Goal: Complete application form: Complete application form

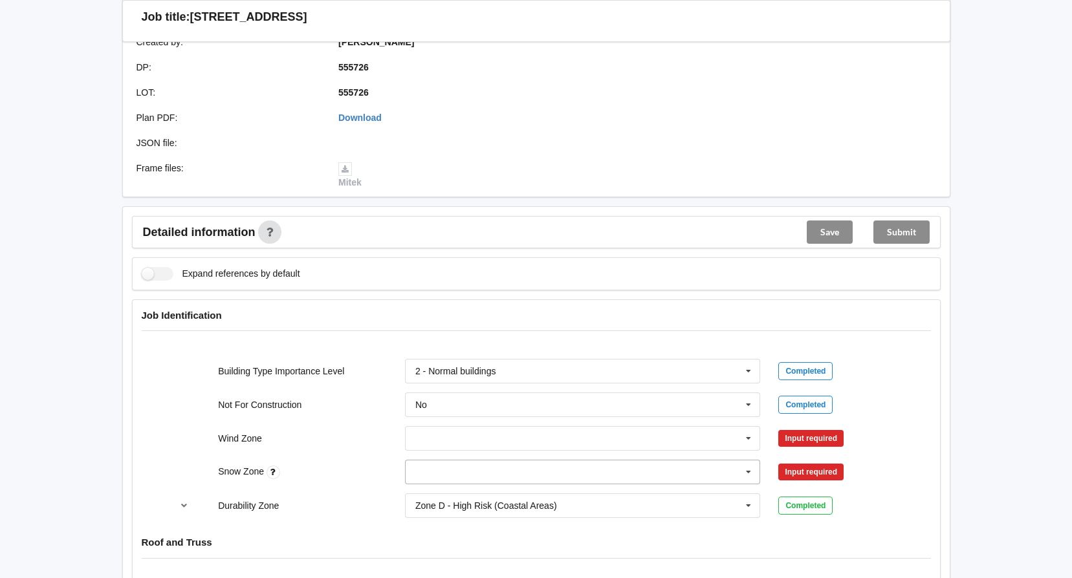
scroll to position [453, 0]
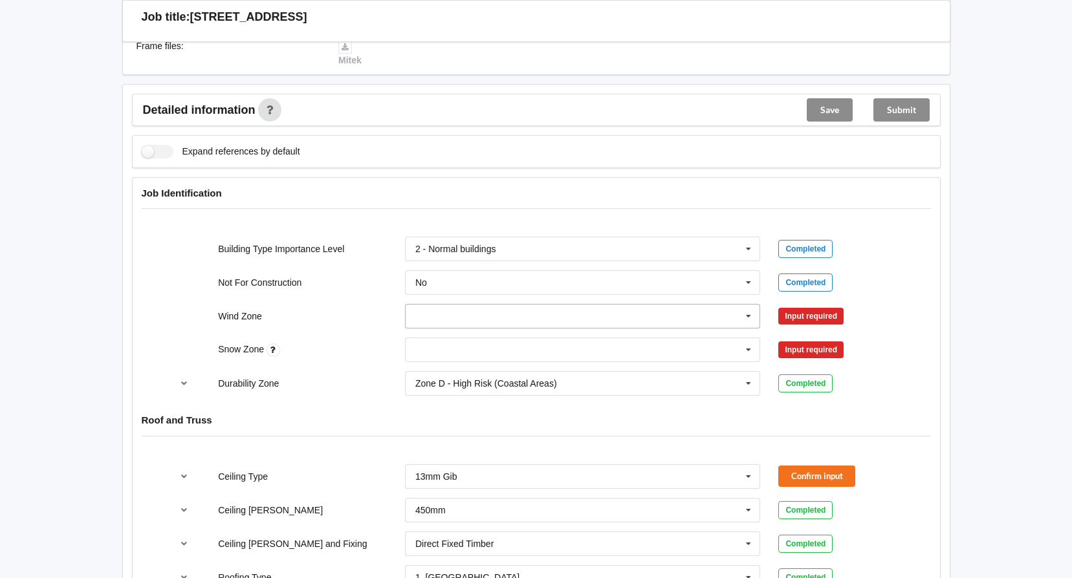
click at [747, 305] on icon at bounding box center [748, 317] width 19 height 24
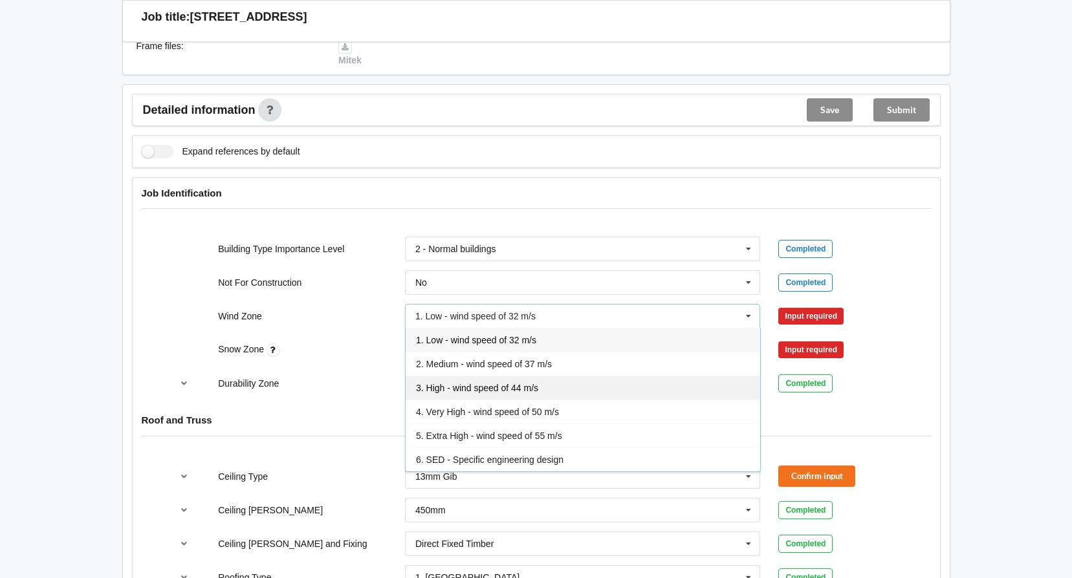
click at [455, 383] on span "3. High - wind speed of 44 m/s" at bounding box center [477, 388] width 122 height 10
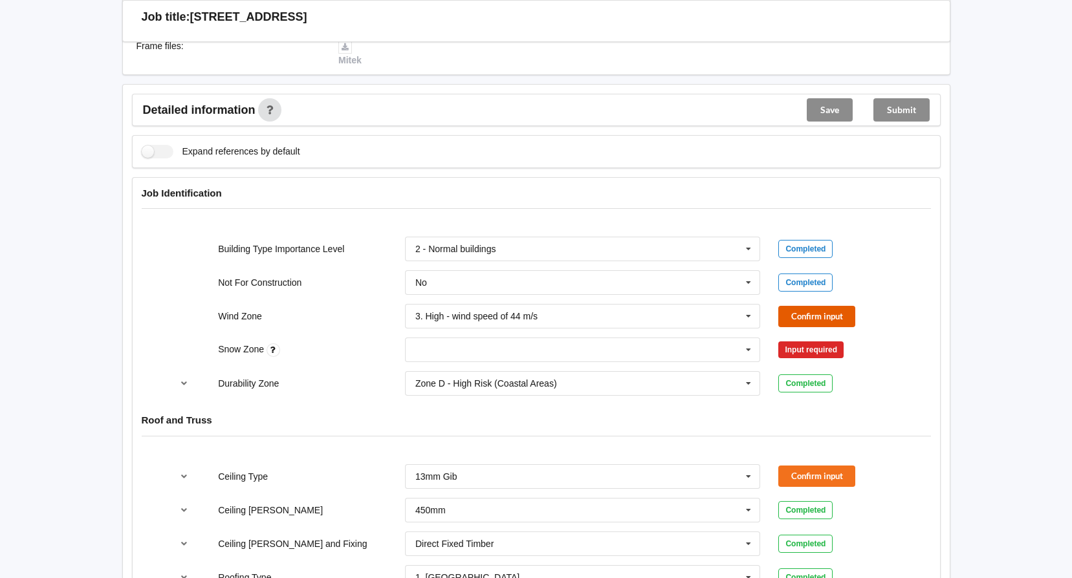
click at [809, 307] on button "Confirm input" at bounding box center [816, 316] width 77 height 21
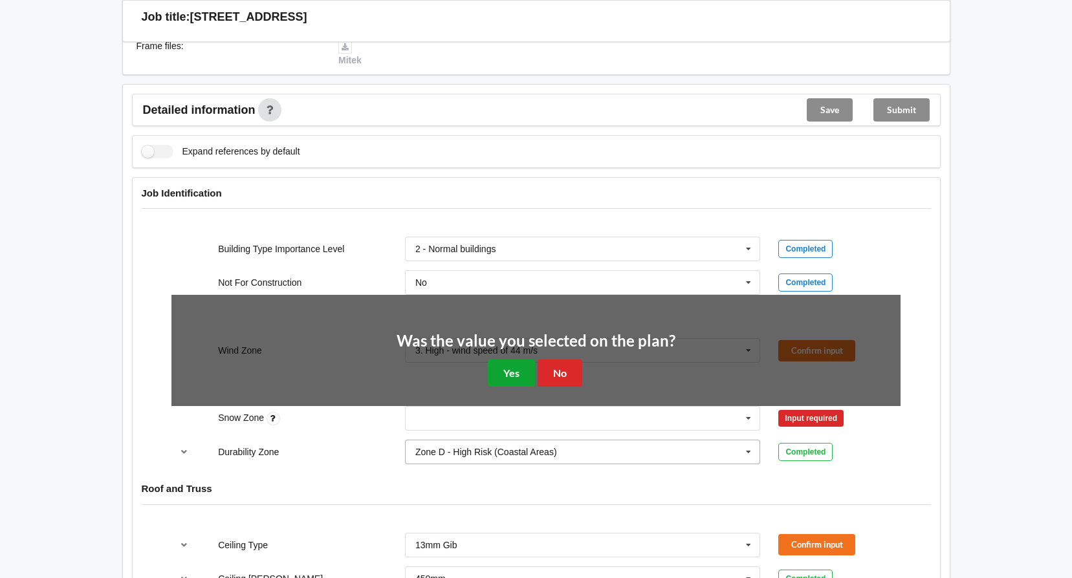
click at [505, 362] on button "Yes" at bounding box center [511, 373] width 47 height 27
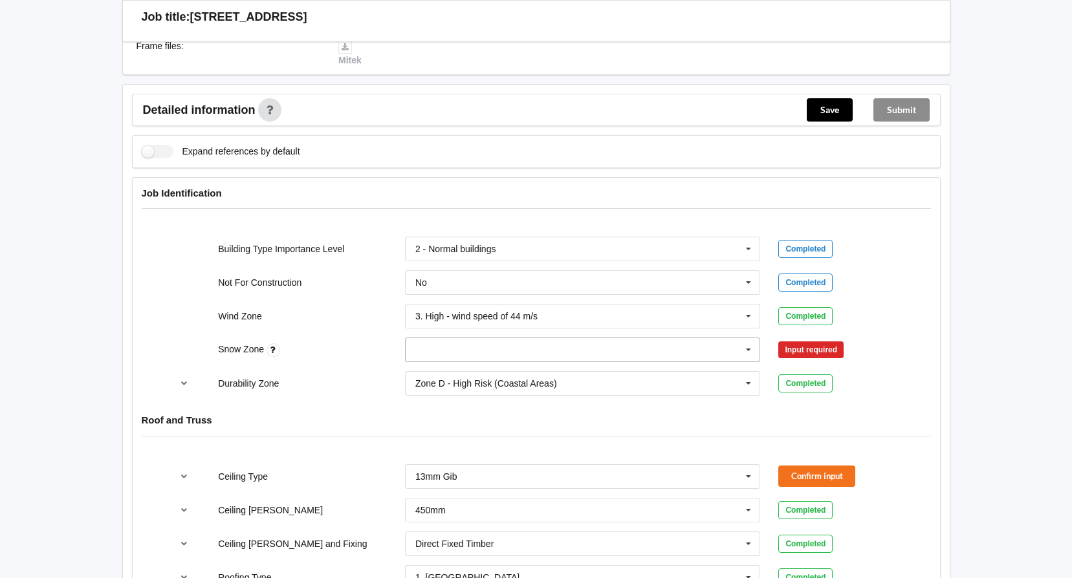
click at [745, 338] on icon at bounding box center [748, 350] width 19 height 24
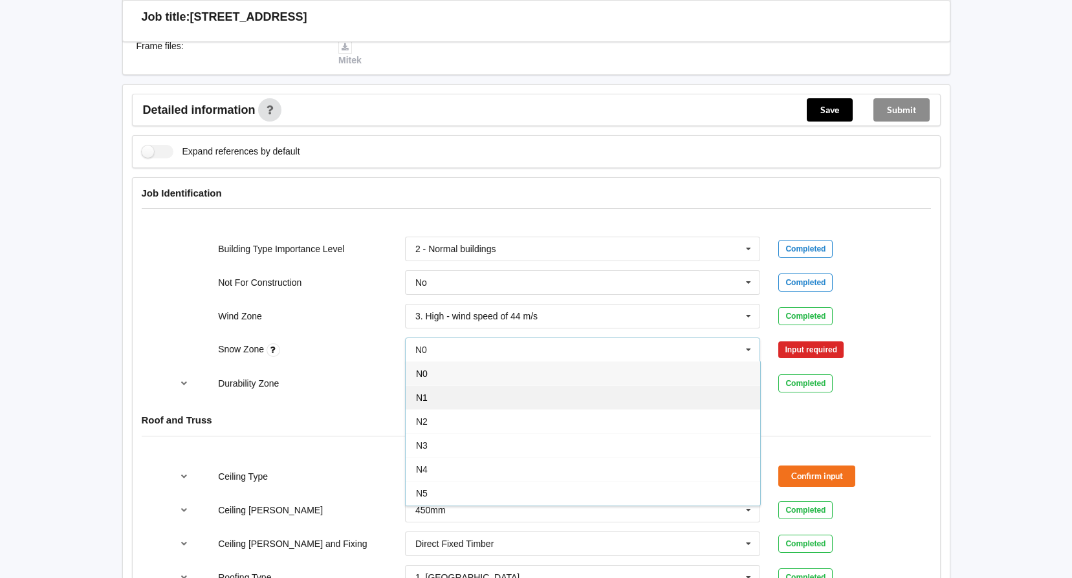
click at [419, 393] on span "N1" at bounding box center [422, 398] width 12 height 10
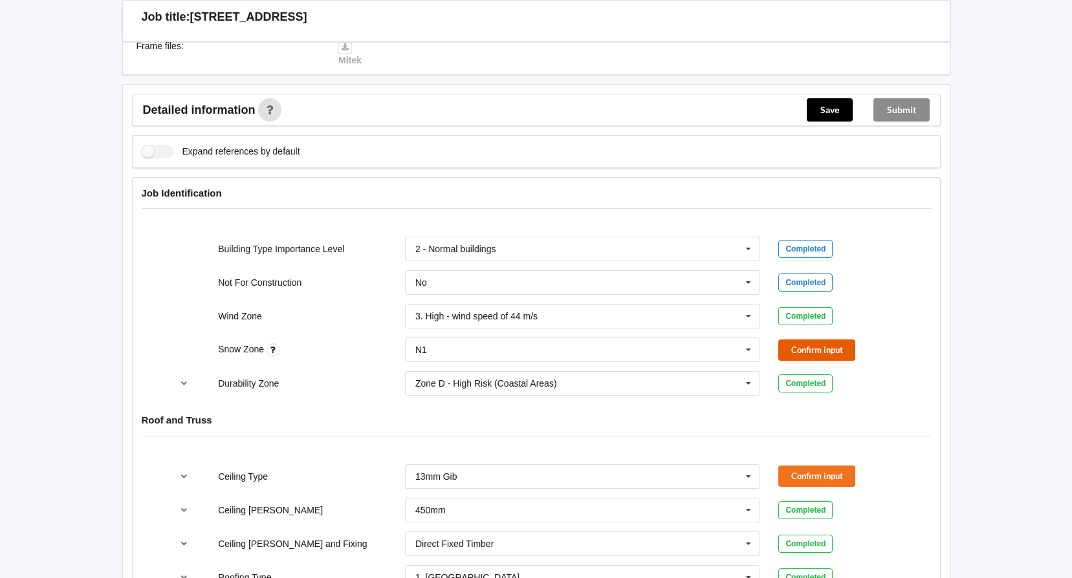
click at [831, 340] on button "Confirm input" at bounding box center [816, 350] width 77 height 21
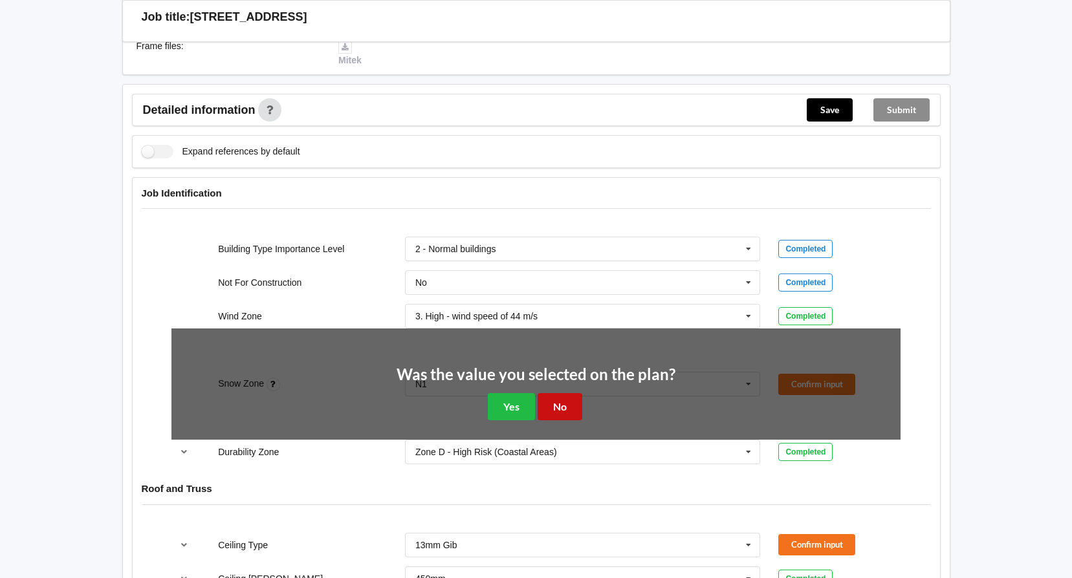
click at [571, 393] on button "No" at bounding box center [560, 406] width 45 height 27
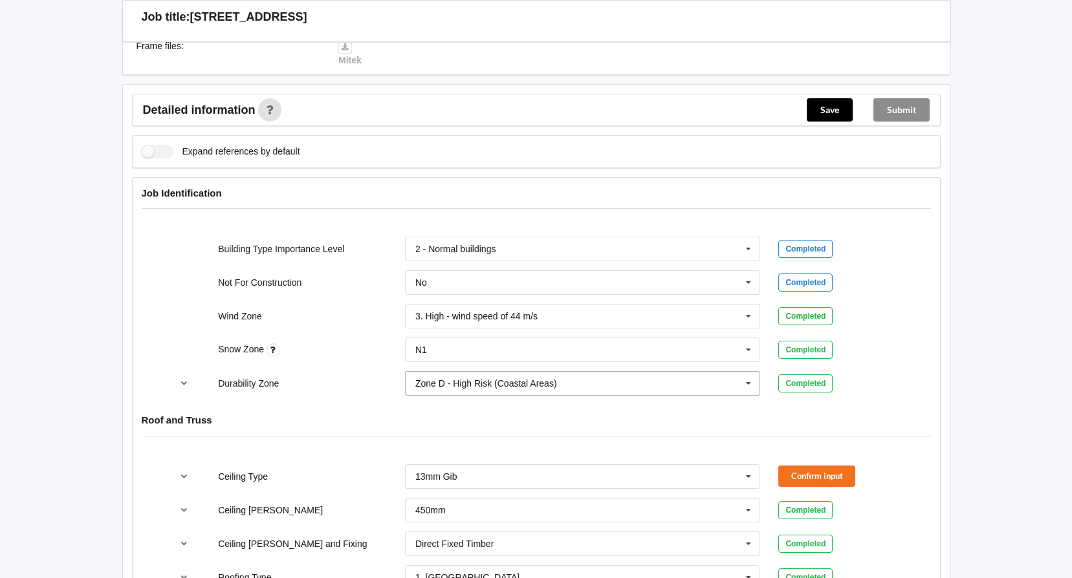
click at [749, 372] on icon at bounding box center [748, 384] width 19 height 24
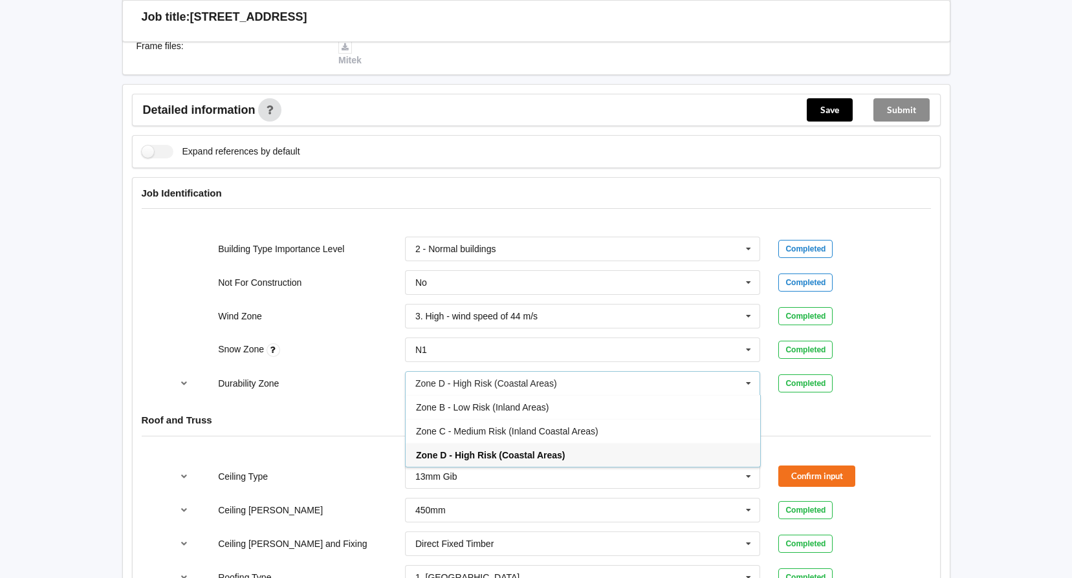
click at [490, 426] on span "Zone C - Medium Risk (Inland Coastal Areas)" at bounding box center [507, 431] width 182 height 10
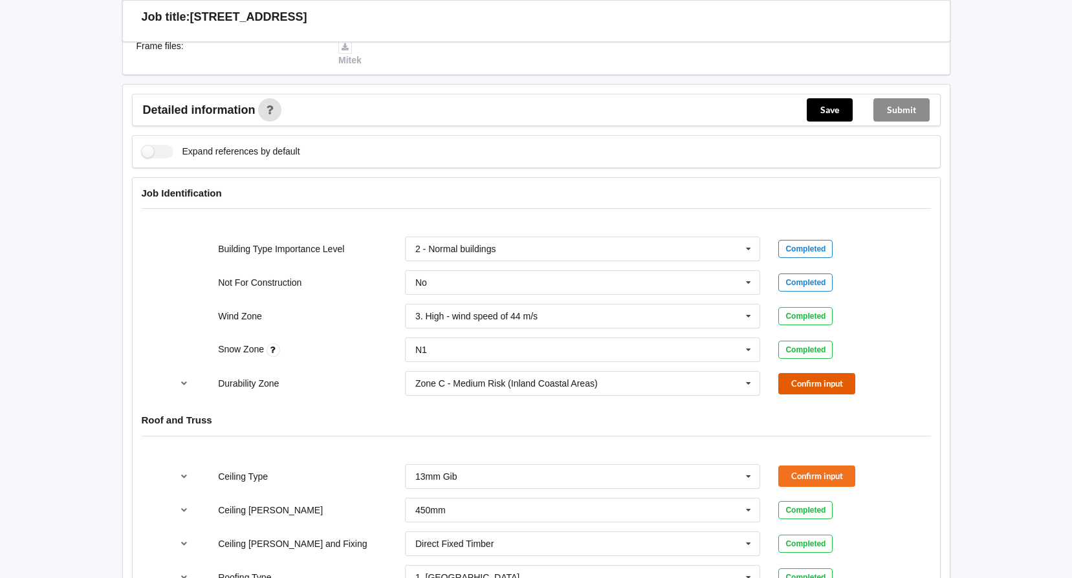
click at [812, 373] on button "Confirm input" at bounding box center [816, 383] width 77 height 21
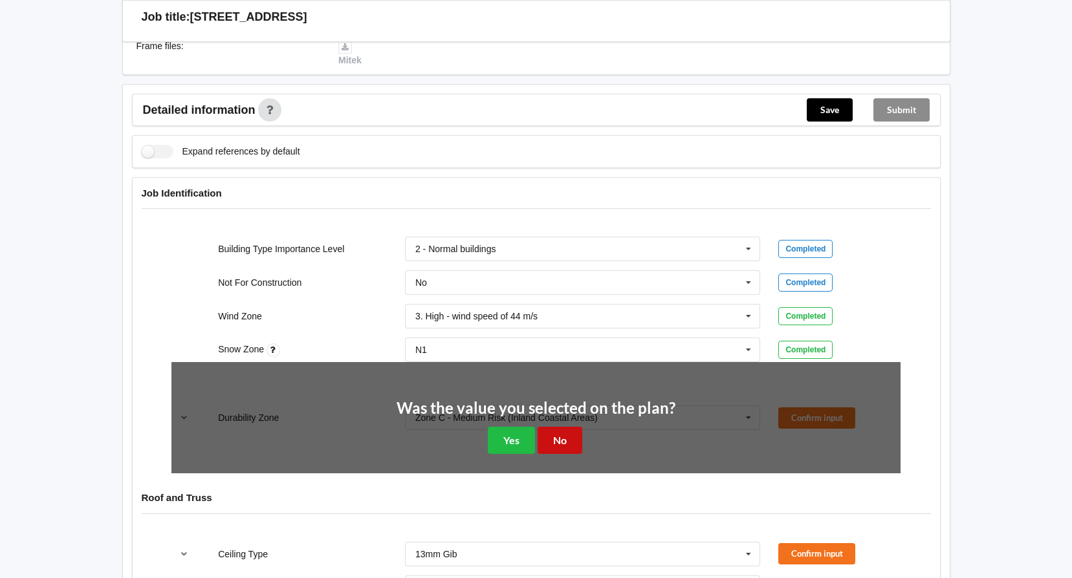
click at [553, 427] on button "No" at bounding box center [560, 440] width 45 height 27
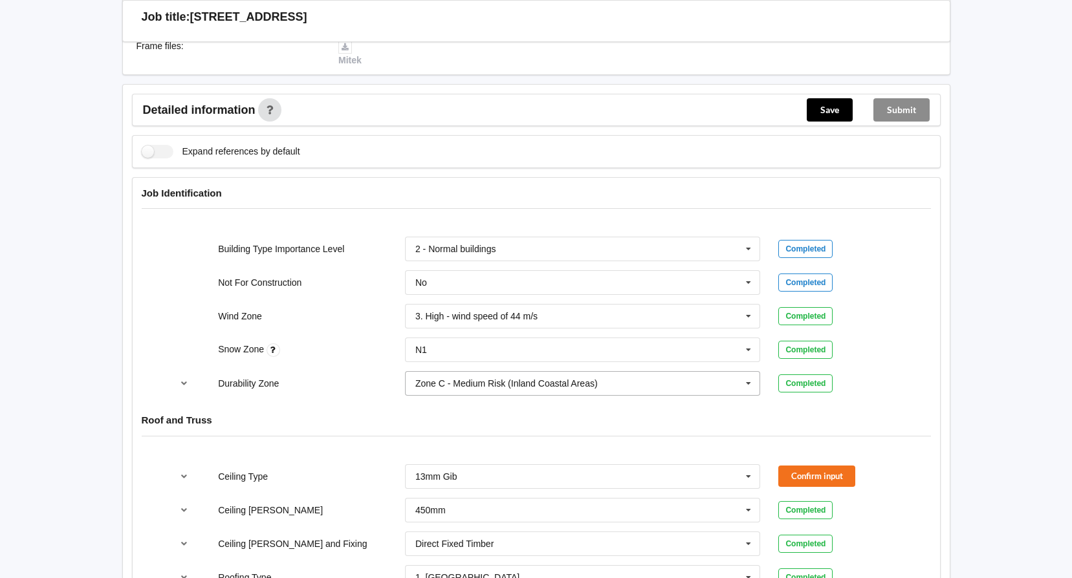
click at [750, 372] on icon at bounding box center [748, 384] width 19 height 24
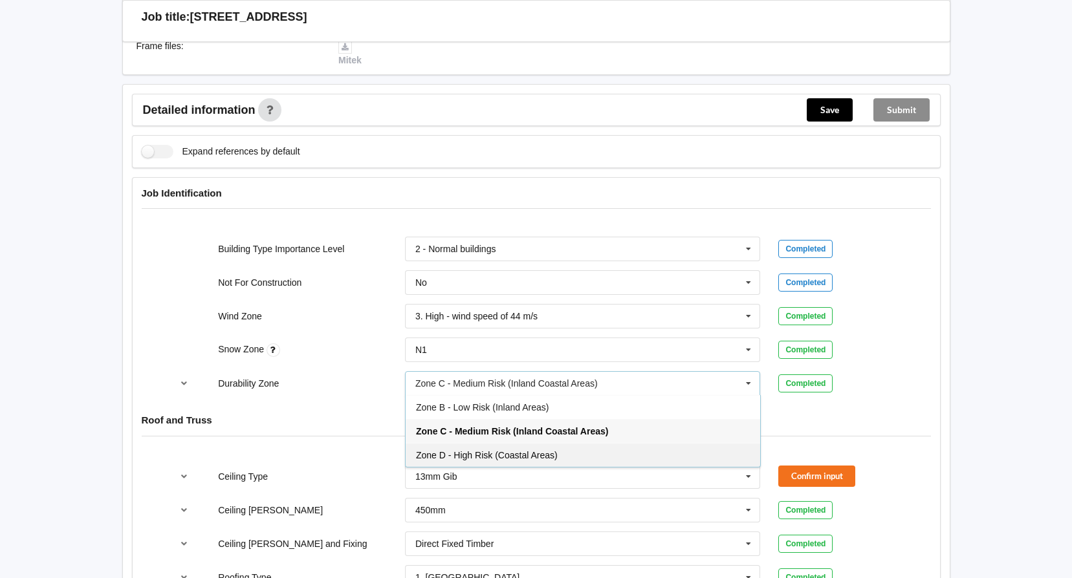
click at [477, 450] on span "Zone D - High Risk (Coastal Areas)" at bounding box center [487, 455] width 142 height 10
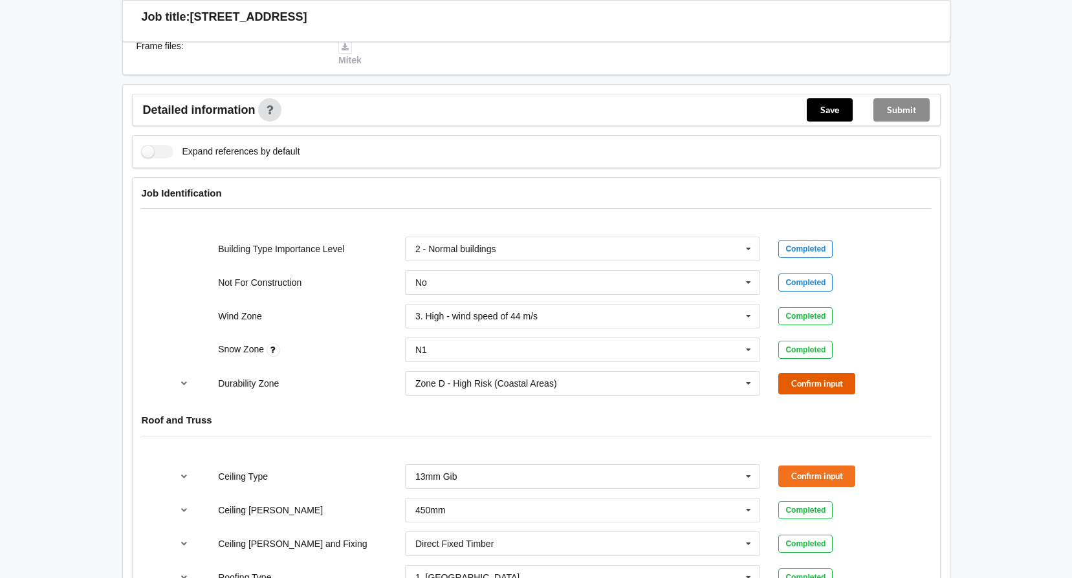
click at [820, 375] on button "Confirm input" at bounding box center [816, 383] width 77 height 21
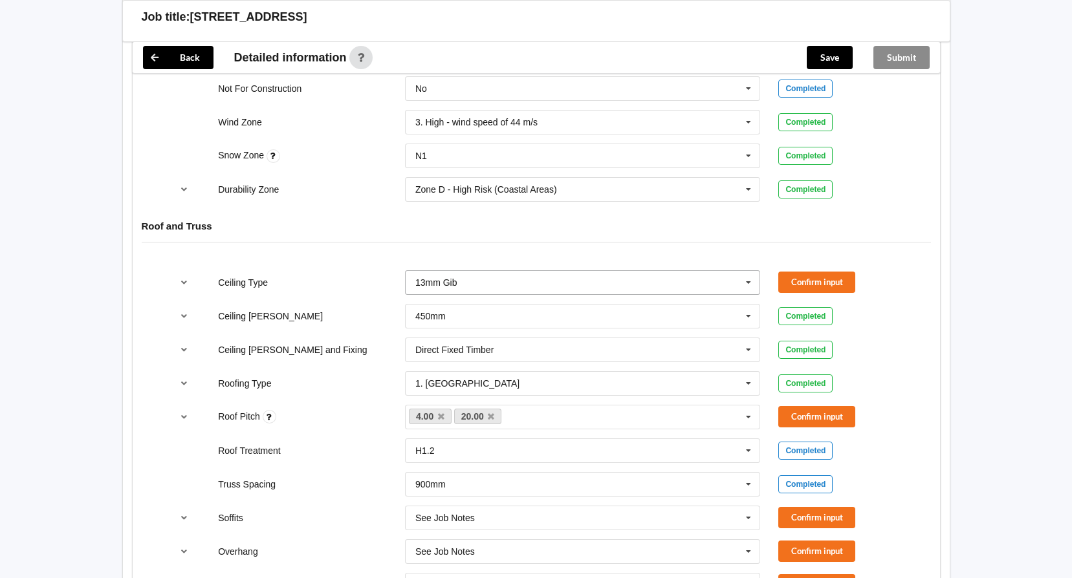
click at [751, 271] on icon at bounding box center [748, 283] width 19 height 24
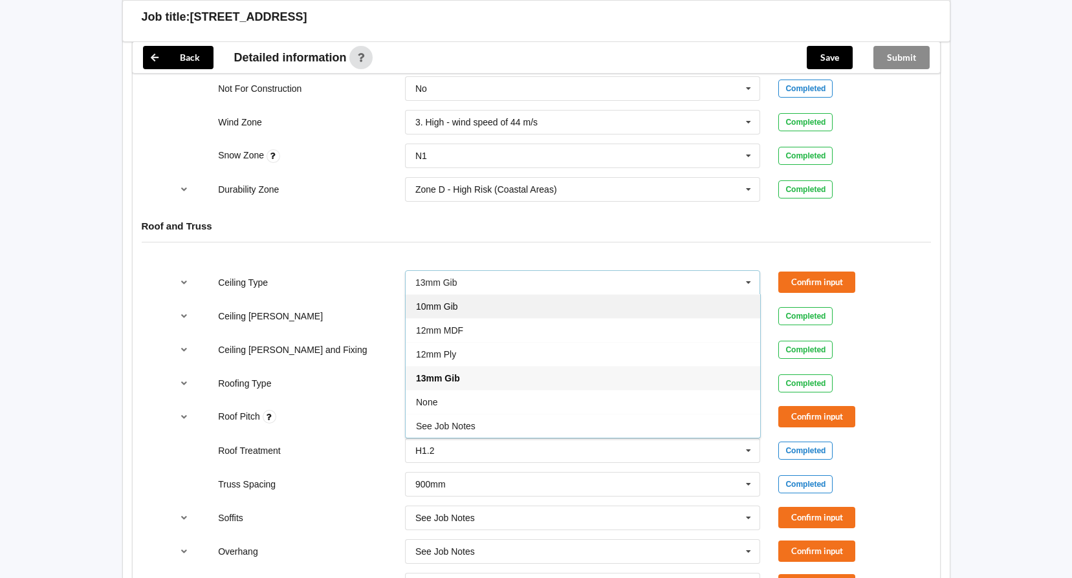
click at [443, 301] on span "10mm Gib" at bounding box center [437, 306] width 42 height 10
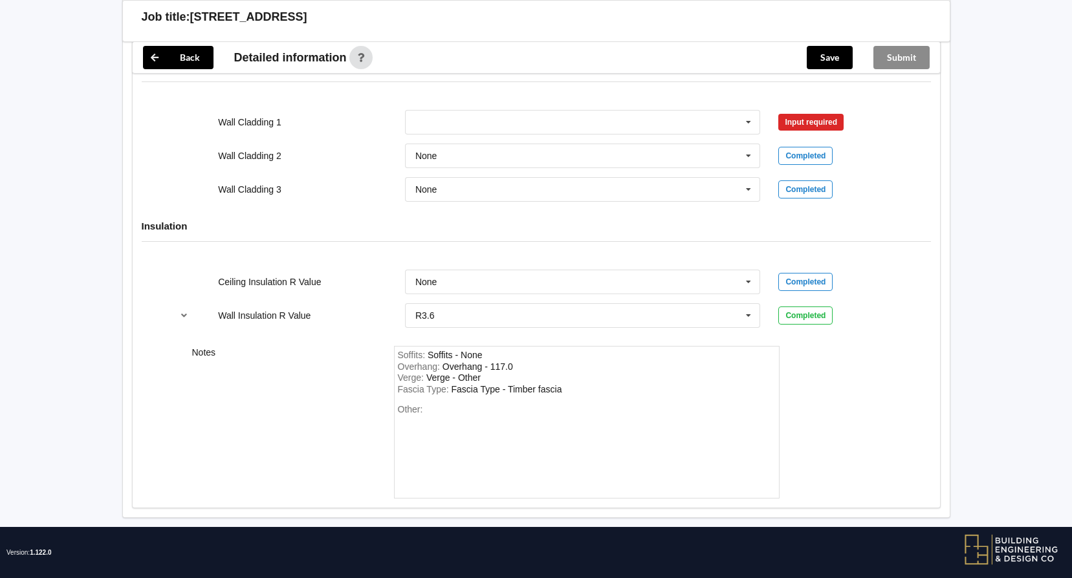
scroll to position [1666, 0]
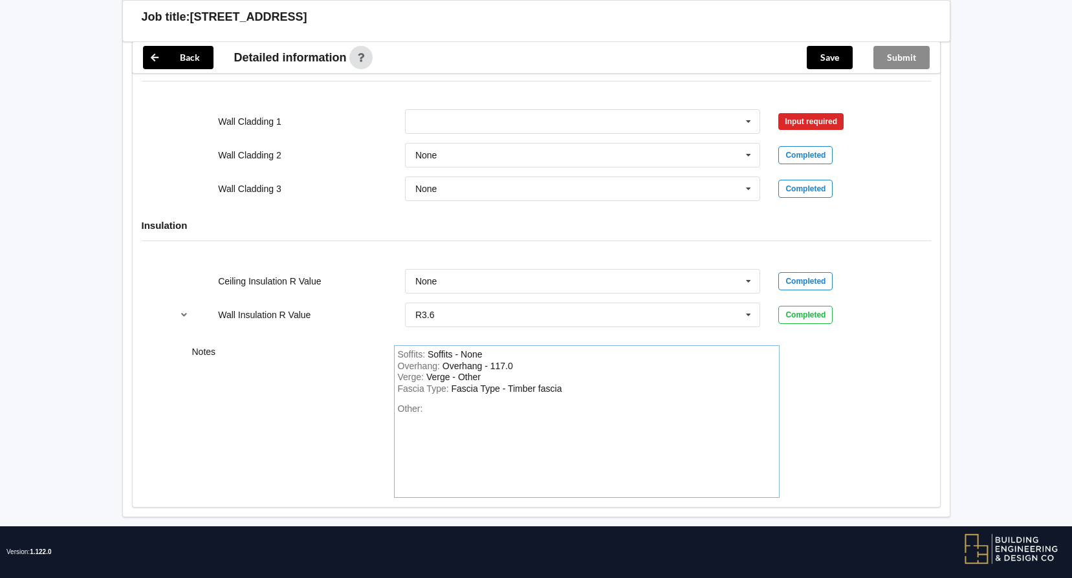
click at [432, 404] on div "Other:" at bounding box center [587, 449] width 378 height 91
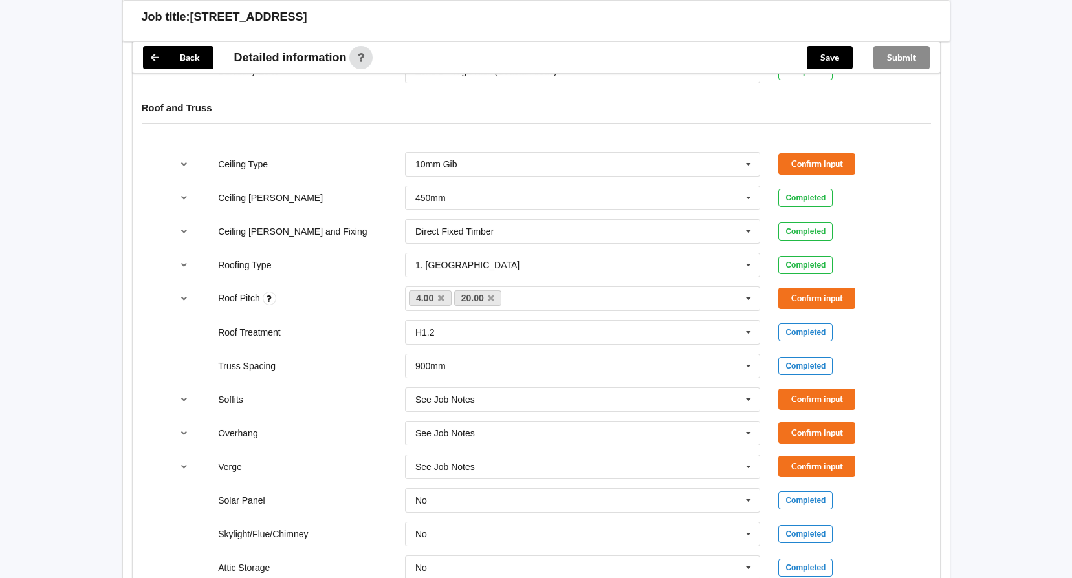
scroll to position [760, 0]
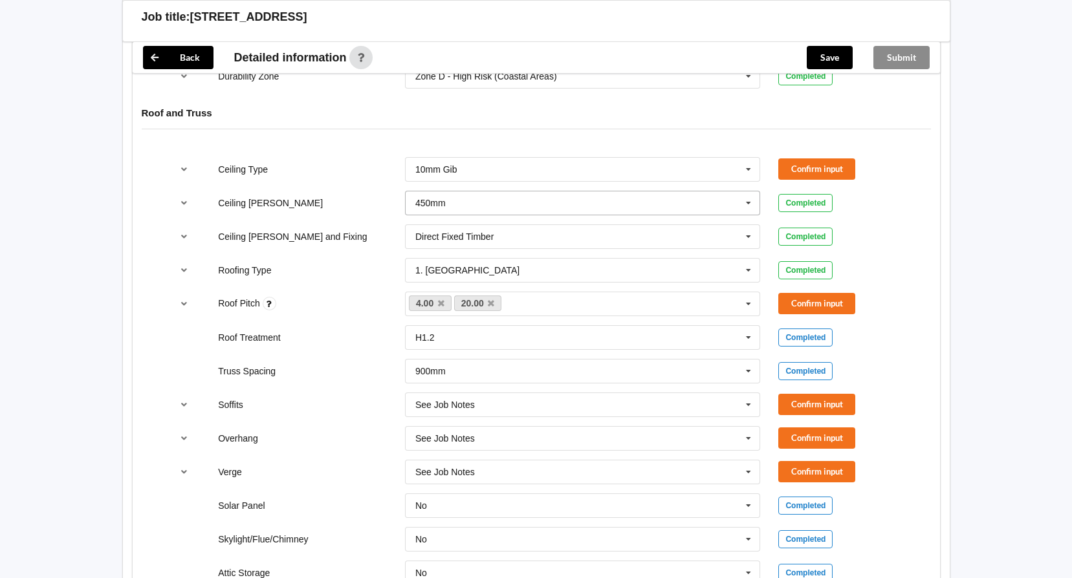
click at [750, 192] on icon at bounding box center [748, 204] width 19 height 24
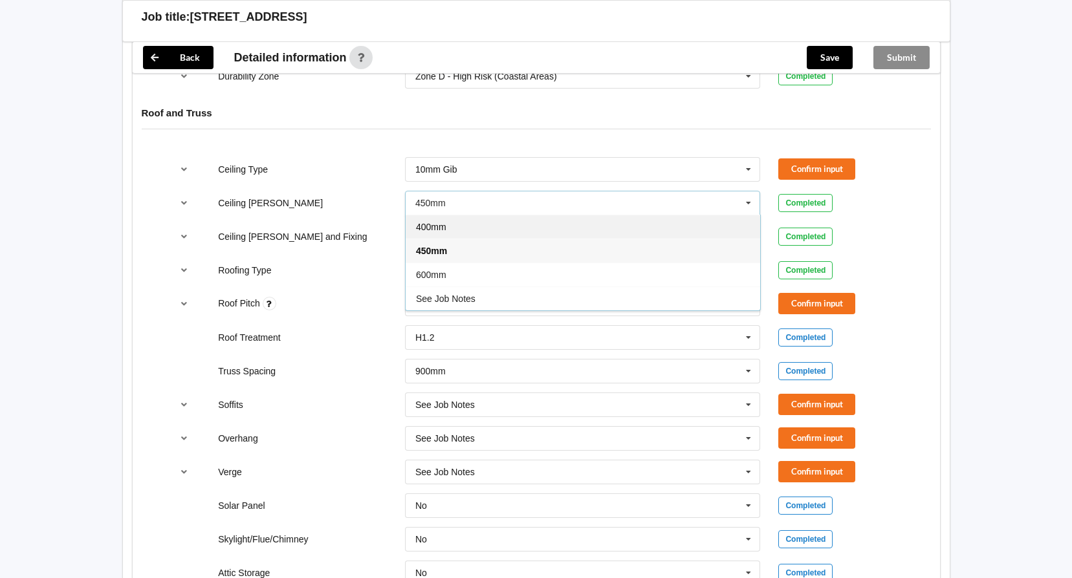
click at [454, 215] on div "400mm" at bounding box center [583, 227] width 355 height 24
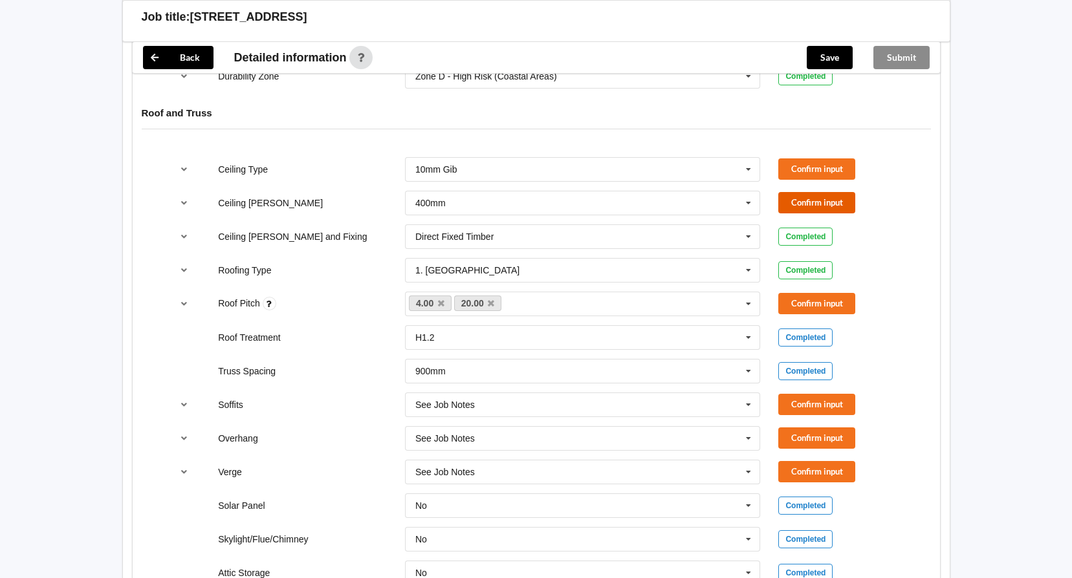
click at [809, 192] on button "Confirm input" at bounding box center [816, 202] width 77 height 21
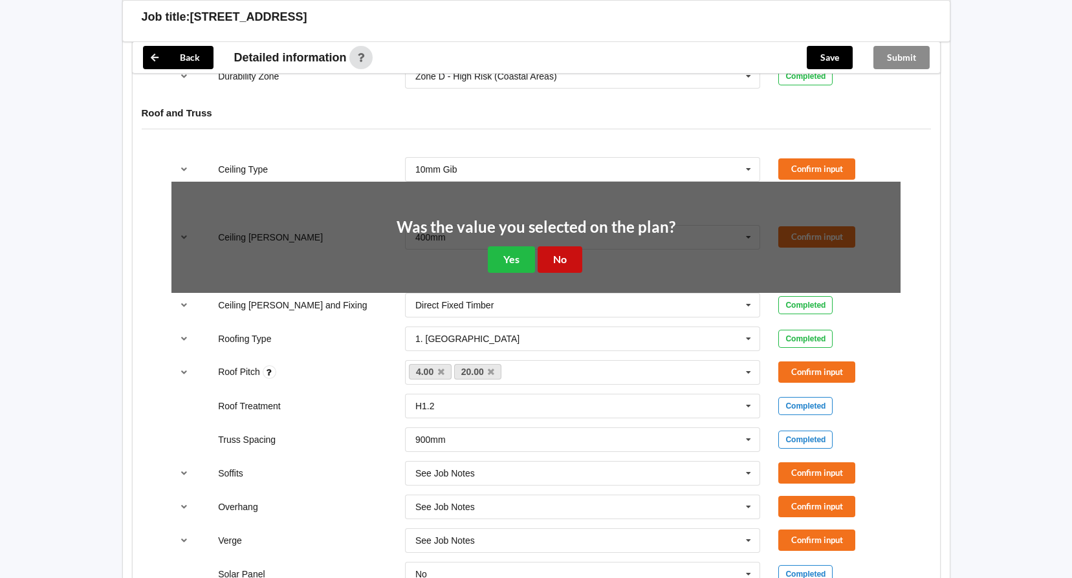
click at [566, 246] on button "No" at bounding box center [560, 259] width 45 height 27
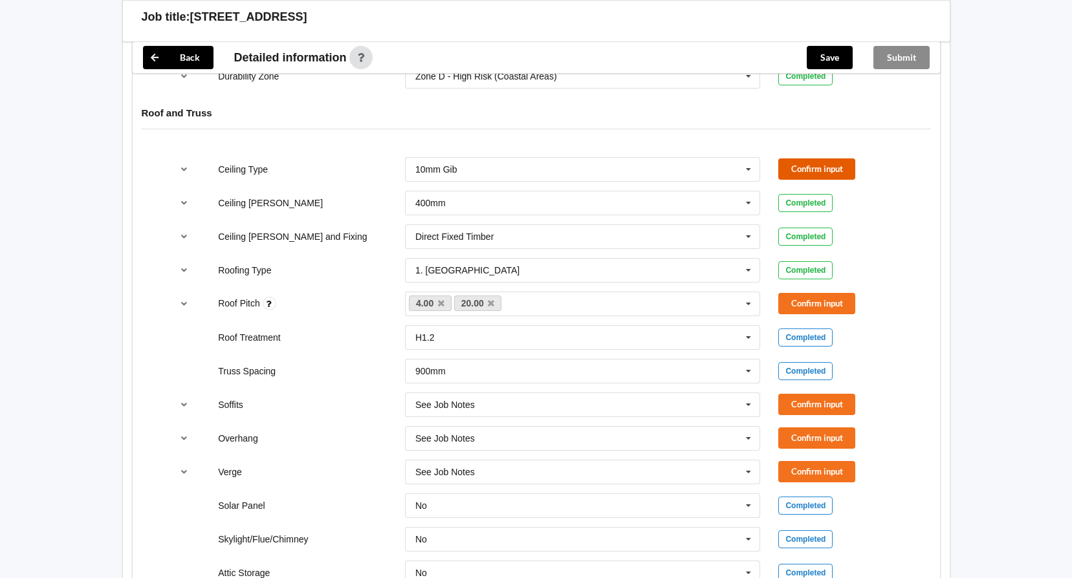
click at [813, 159] on button "Confirm input" at bounding box center [816, 169] width 77 height 21
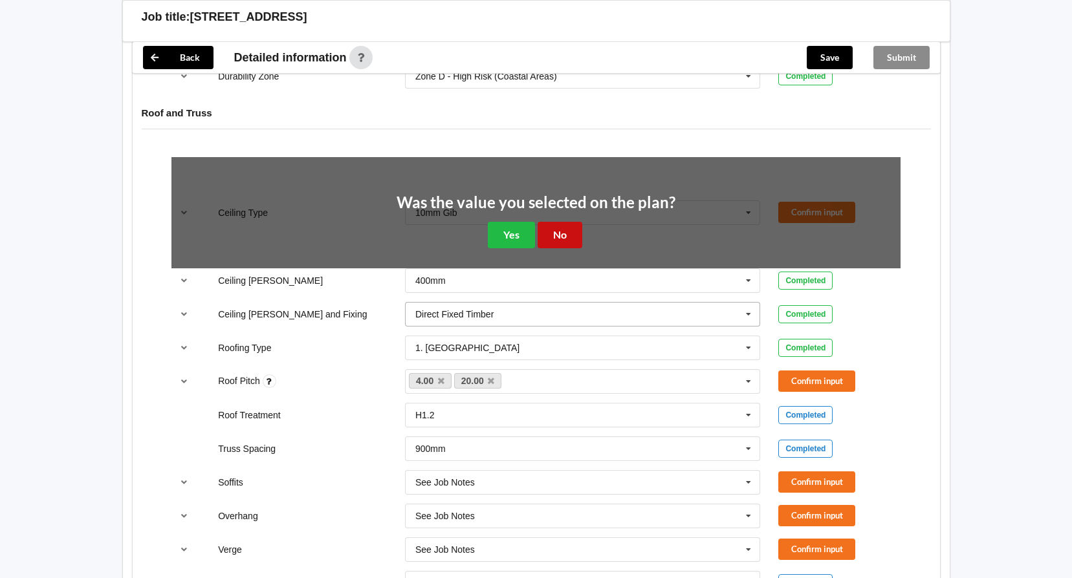
drag, startPoint x: 565, startPoint y: 216, endPoint x: 569, endPoint y: 228, distance: 12.7
click at [568, 222] on button "No" at bounding box center [560, 235] width 45 height 27
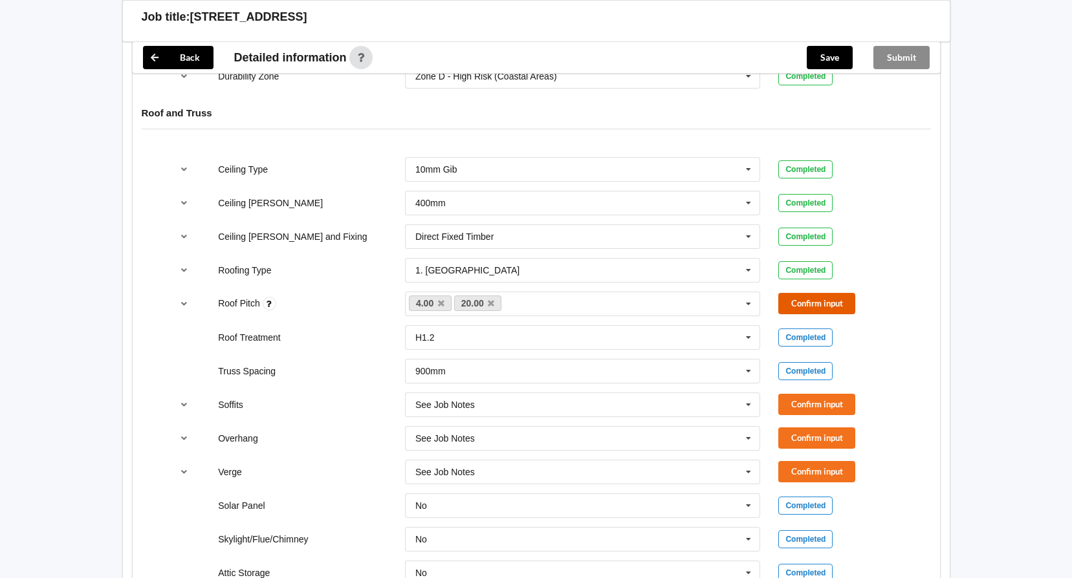
click at [811, 293] on button "Confirm input" at bounding box center [816, 303] width 77 height 21
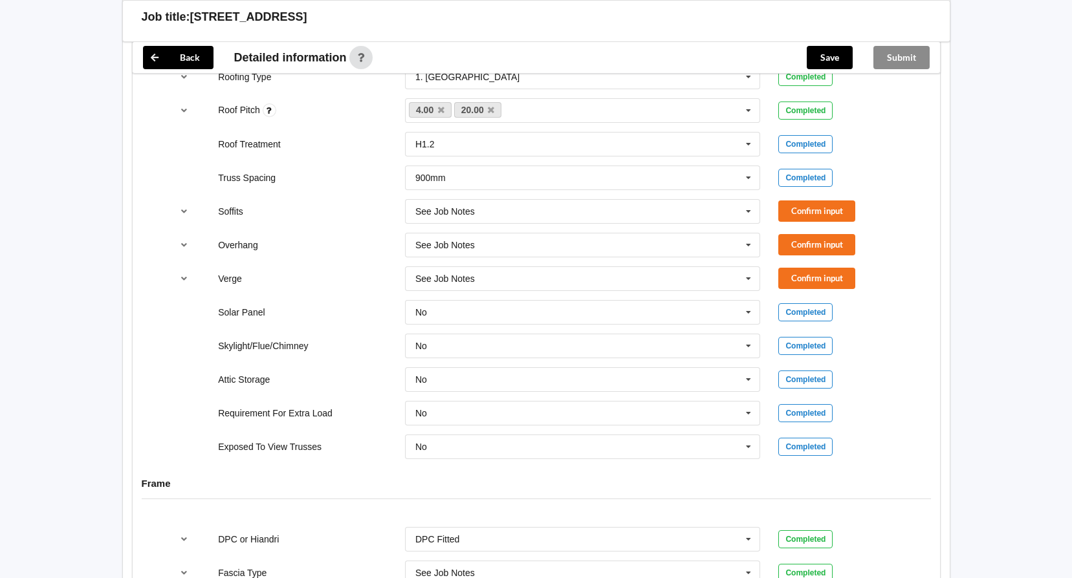
scroll to position [954, 0]
click at [748, 200] on icon at bounding box center [748, 211] width 19 height 24
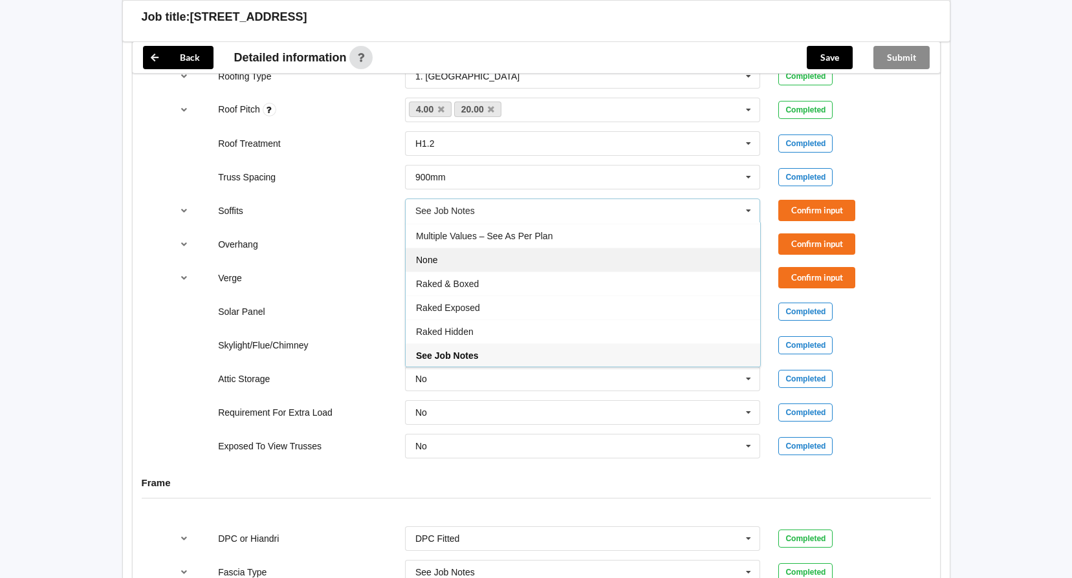
drag, startPoint x: 439, startPoint y: 247, endPoint x: 466, endPoint y: 246, distance: 27.2
click at [439, 248] on div "None" at bounding box center [583, 260] width 355 height 24
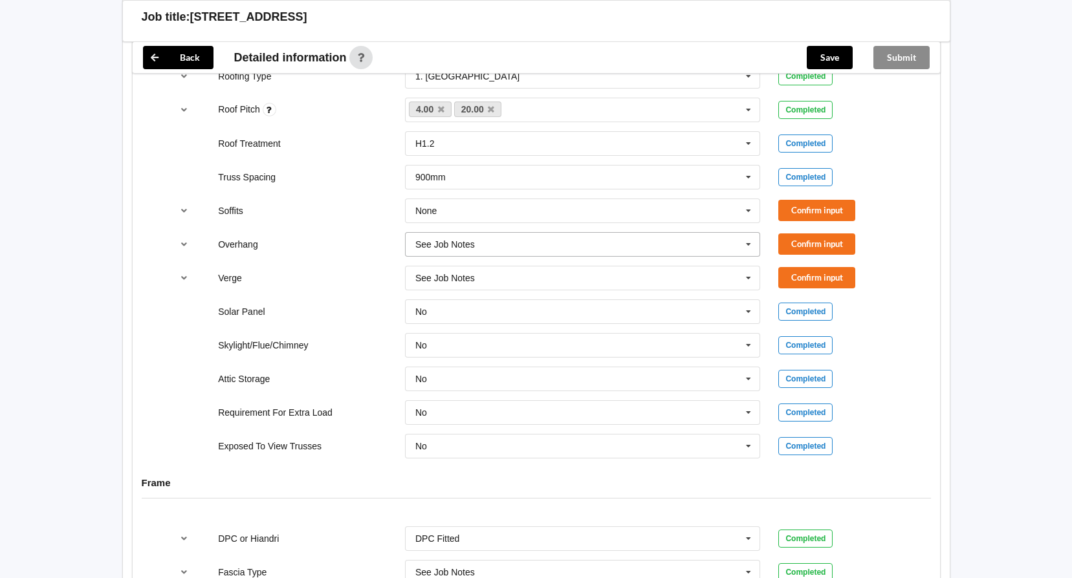
click at [746, 233] on icon at bounding box center [748, 245] width 19 height 24
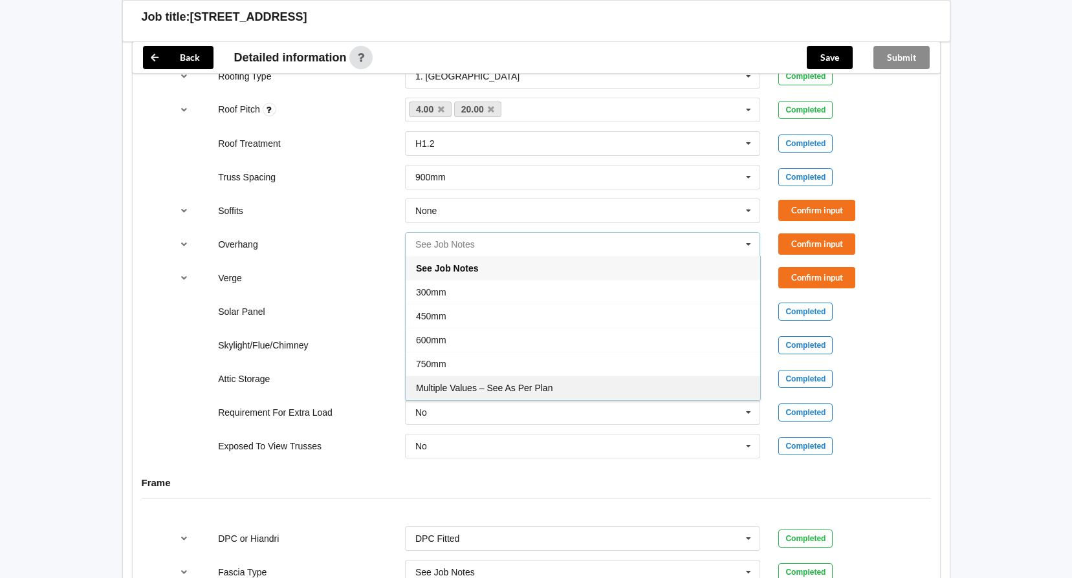
scroll to position [23, 0]
click at [443, 377] on div "None" at bounding box center [583, 389] width 355 height 24
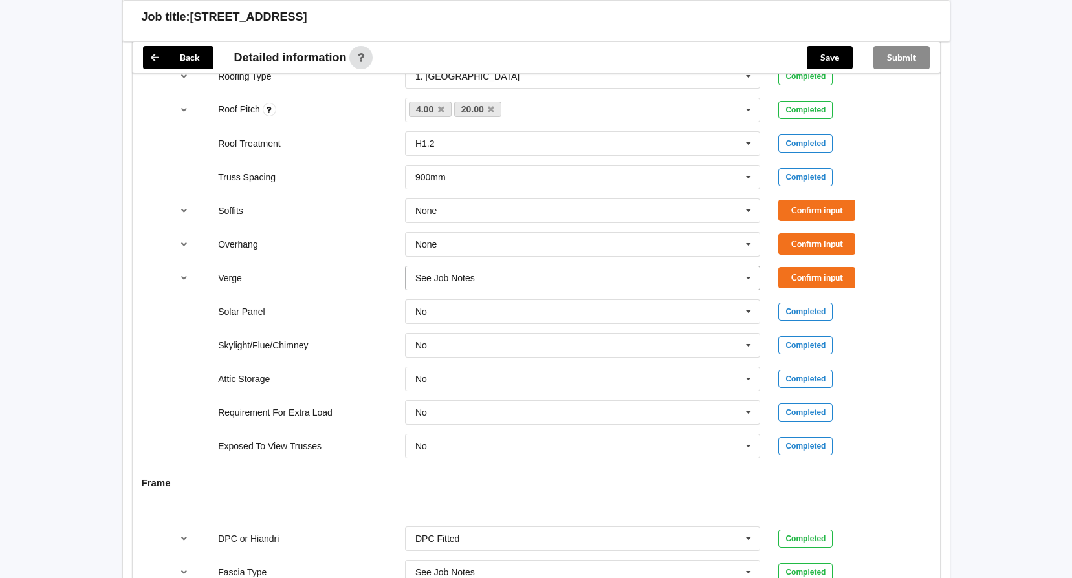
click at [745, 267] on icon at bounding box center [748, 279] width 19 height 24
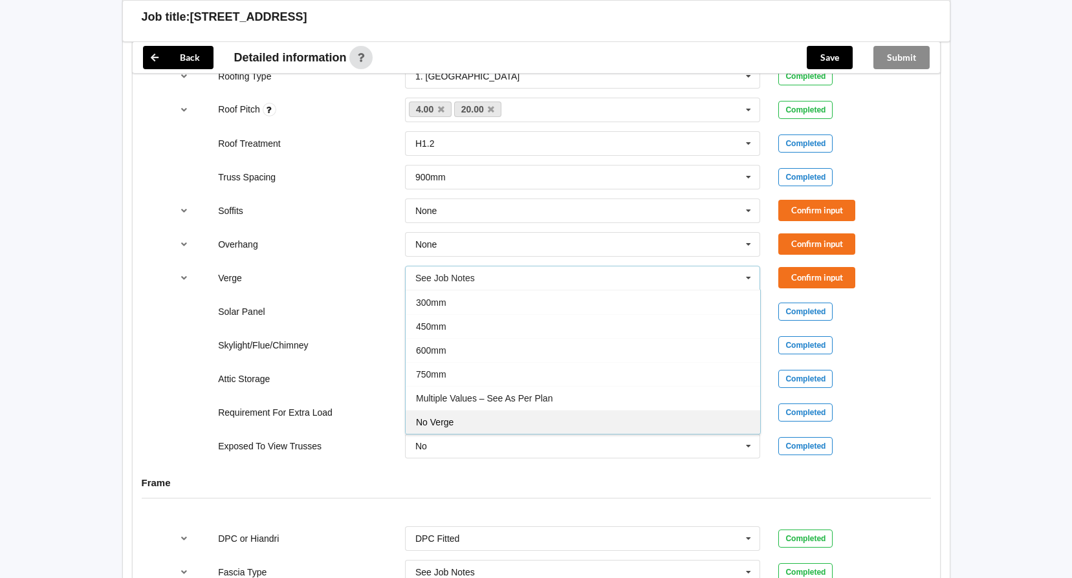
drag, startPoint x: 444, startPoint y: 409, endPoint x: 526, endPoint y: 383, distance: 85.5
click at [444, 417] on span "No Verge" at bounding box center [435, 422] width 38 height 10
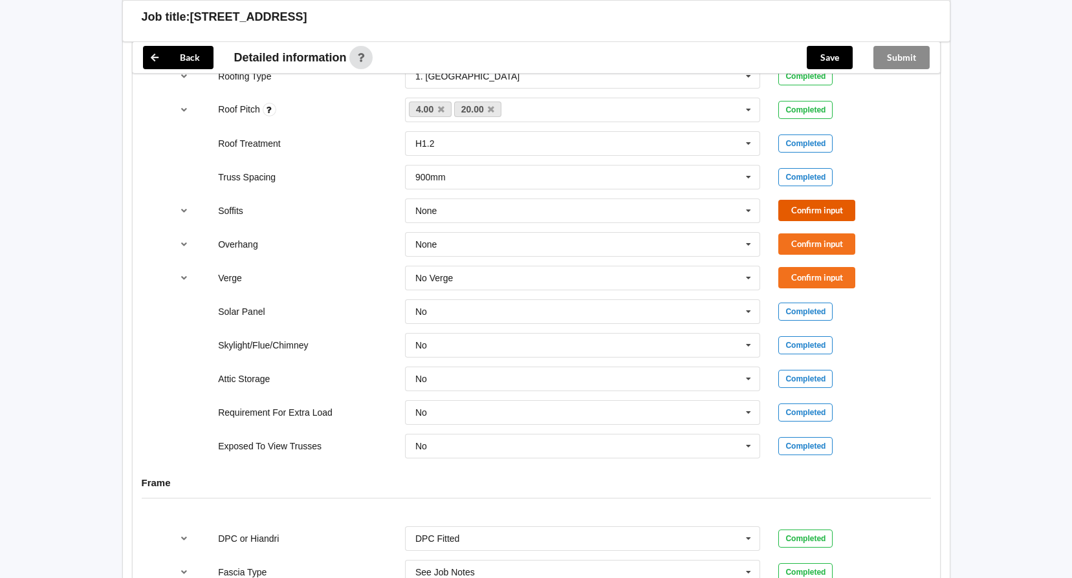
click at [798, 201] on button "Confirm input" at bounding box center [816, 210] width 77 height 21
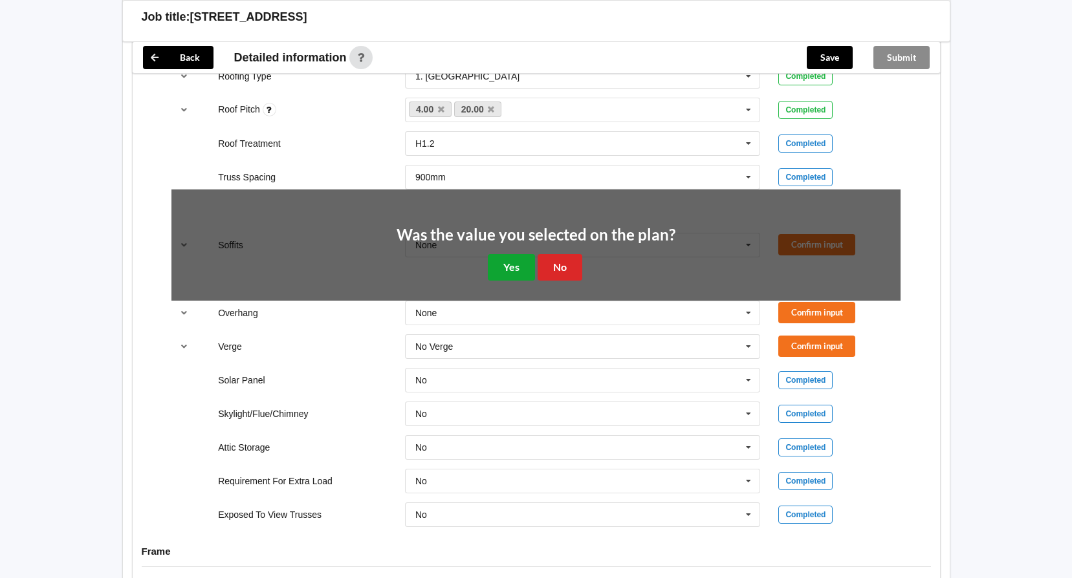
click at [529, 256] on button "Yes" at bounding box center [511, 267] width 47 height 27
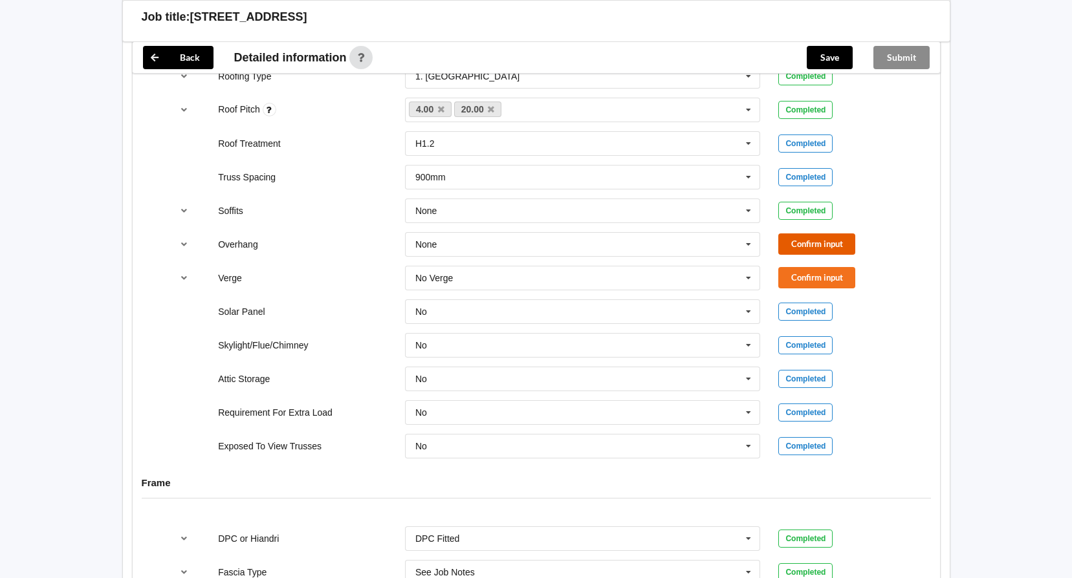
click at [807, 234] on button "Confirm input" at bounding box center [816, 244] width 77 height 21
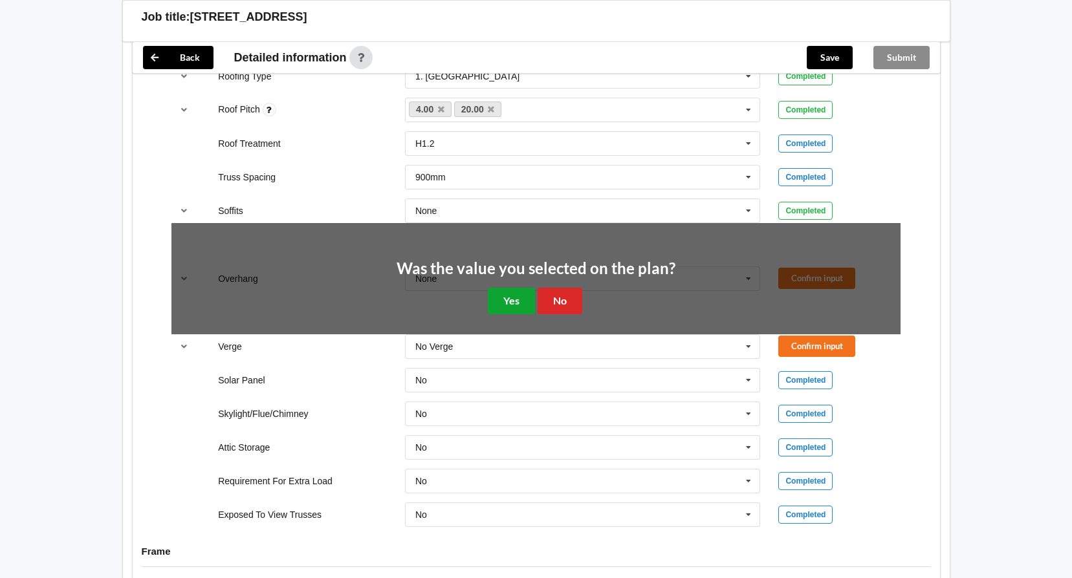
click at [500, 288] on button "Yes" at bounding box center [511, 301] width 47 height 27
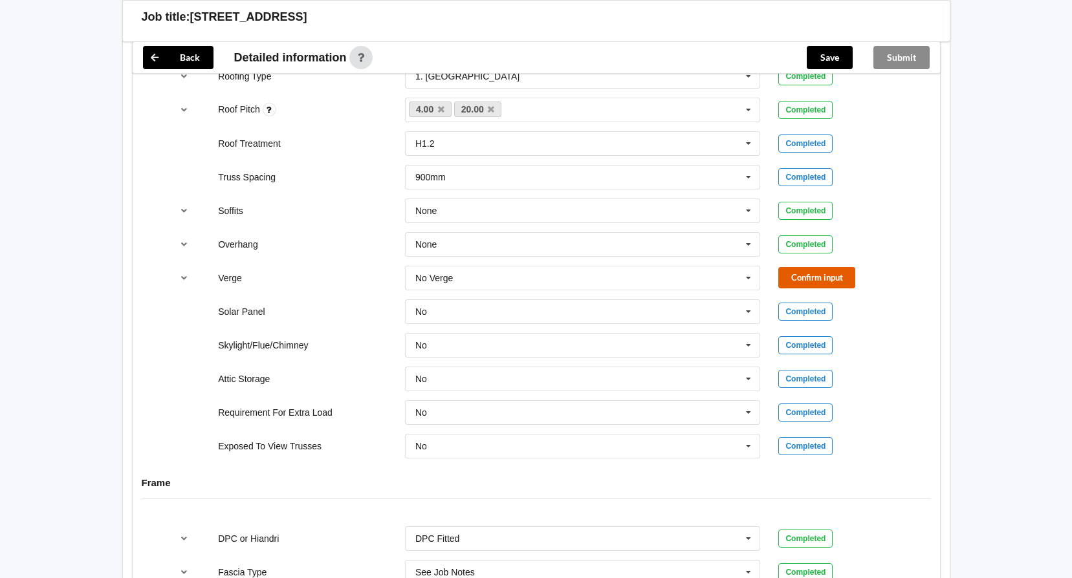
click at [814, 267] on button "Confirm input" at bounding box center [816, 277] width 77 height 21
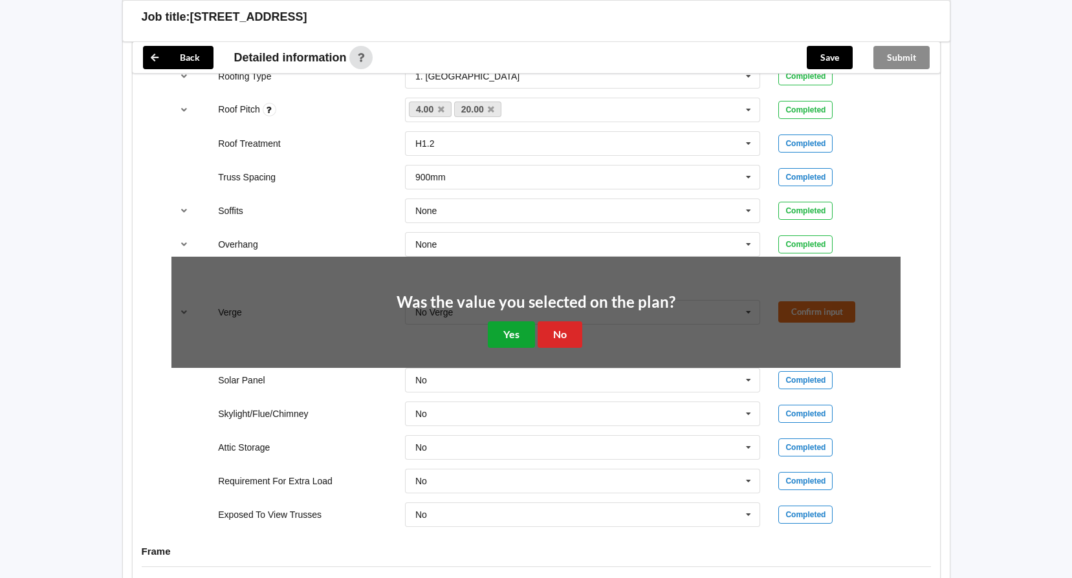
click at [509, 322] on button "Yes" at bounding box center [511, 335] width 47 height 27
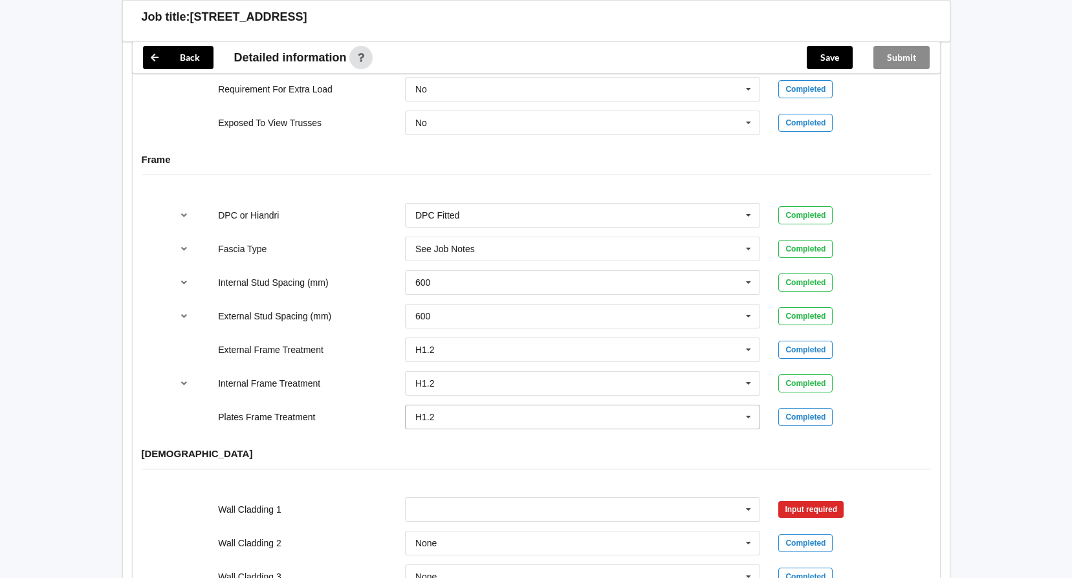
scroll to position [1019, 0]
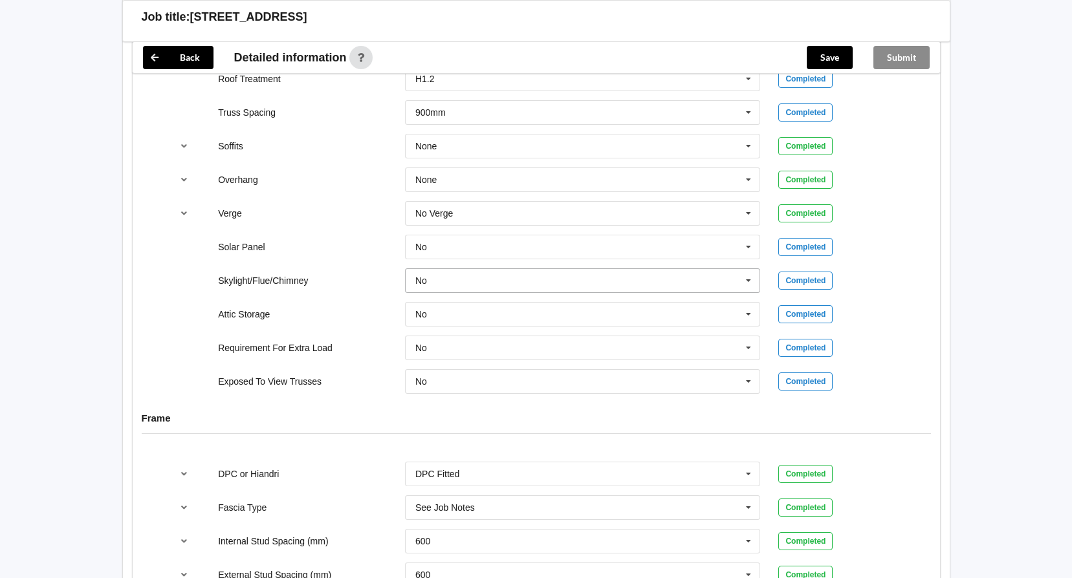
click at [747, 269] on icon at bounding box center [748, 281] width 19 height 24
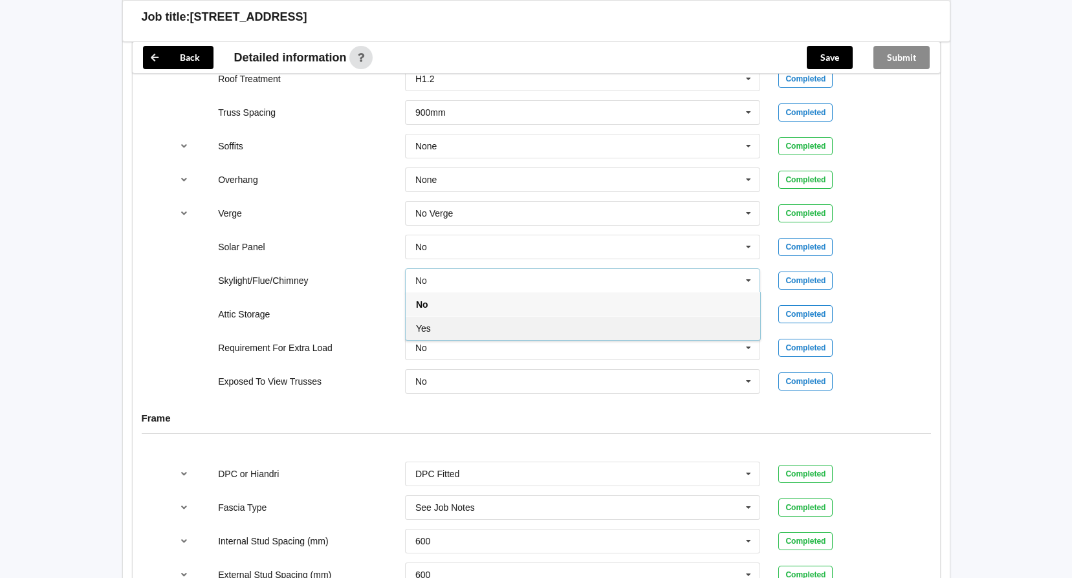
click at [441, 317] on div "Yes" at bounding box center [583, 328] width 355 height 24
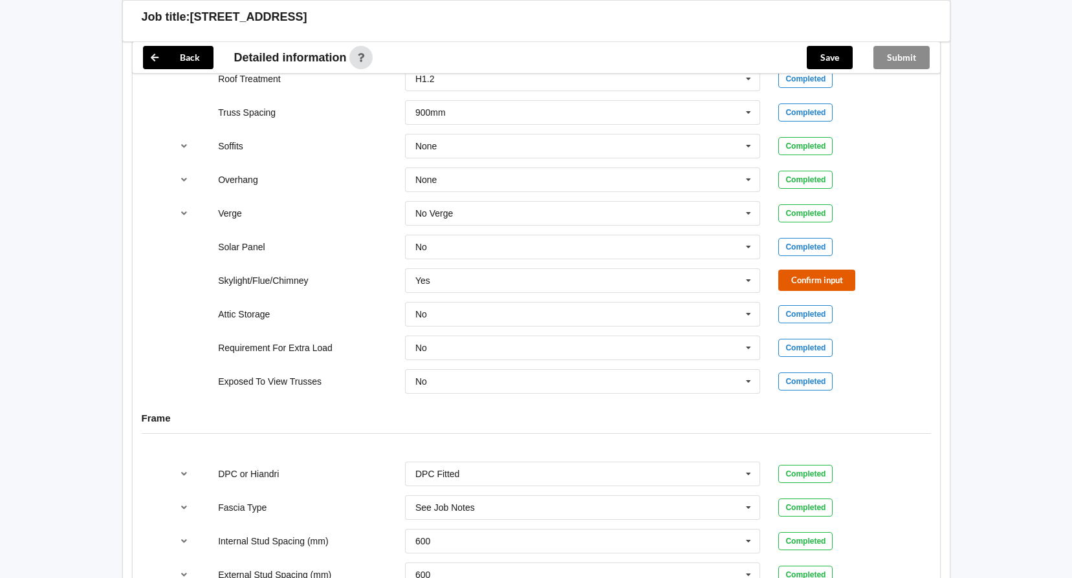
click at [823, 270] on button "Confirm input" at bounding box center [816, 280] width 77 height 21
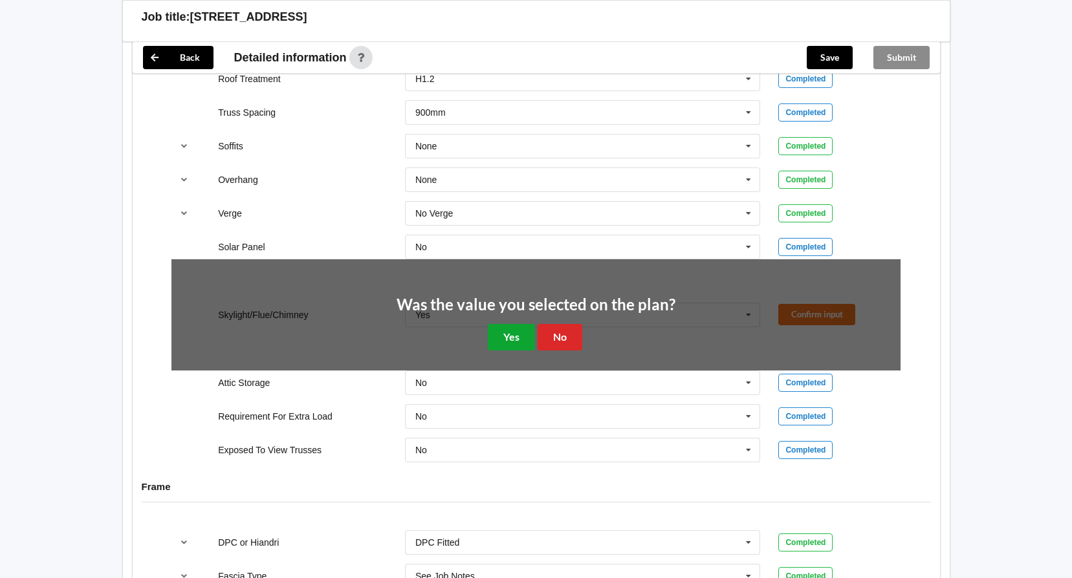
click at [504, 324] on button "Yes" at bounding box center [511, 337] width 47 height 27
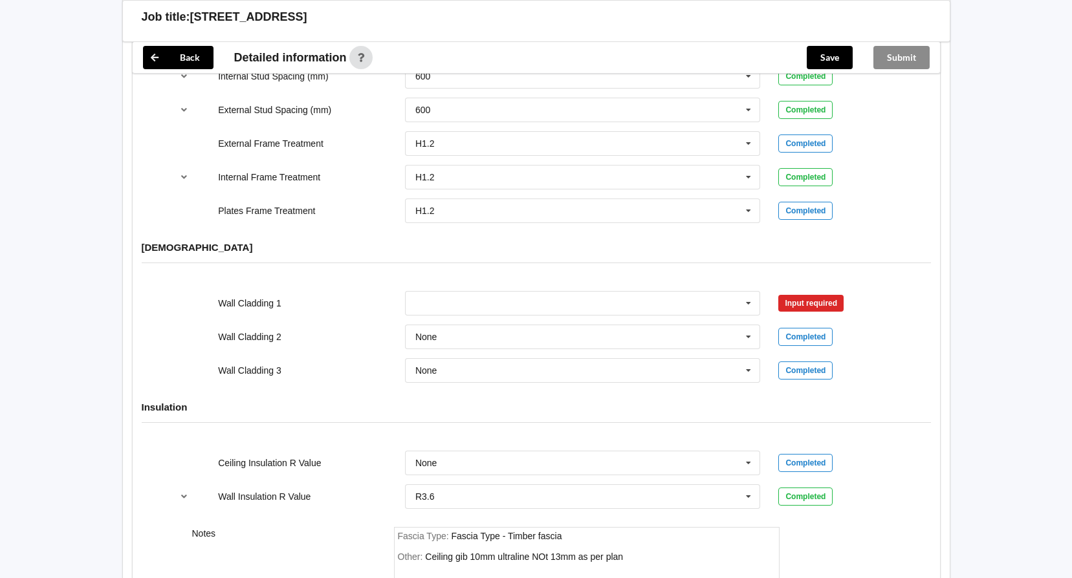
scroll to position [1632, 0]
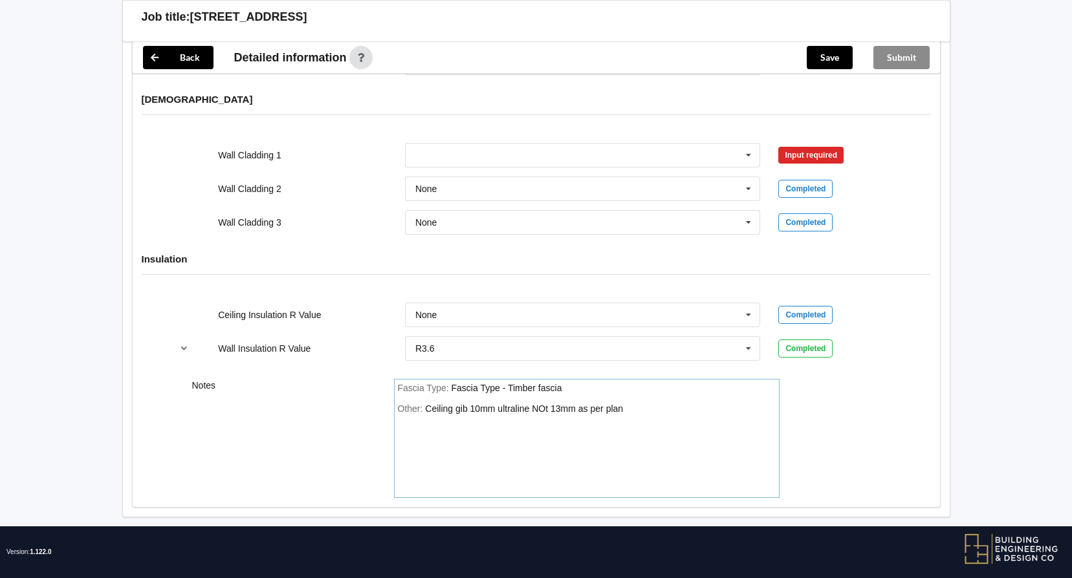
click at [642, 404] on div "Other: Ceiling gib 10mm ultraline NOt 13mm as per plan" at bounding box center [587, 449] width 378 height 91
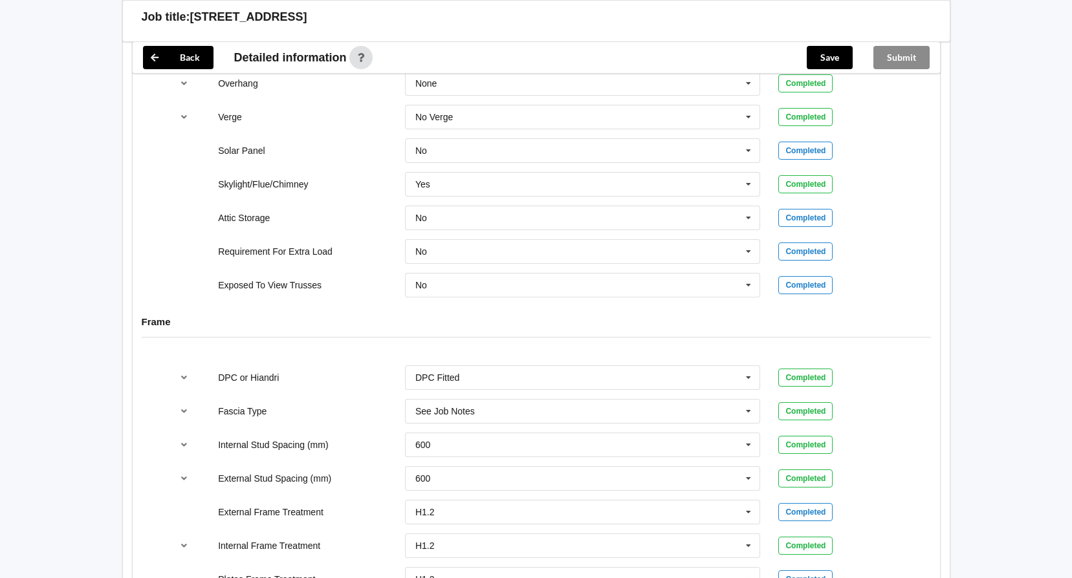
scroll to position [1115, 0]
click at [747, 367] on icon at bounding box center [748, 379] width 19 height 24
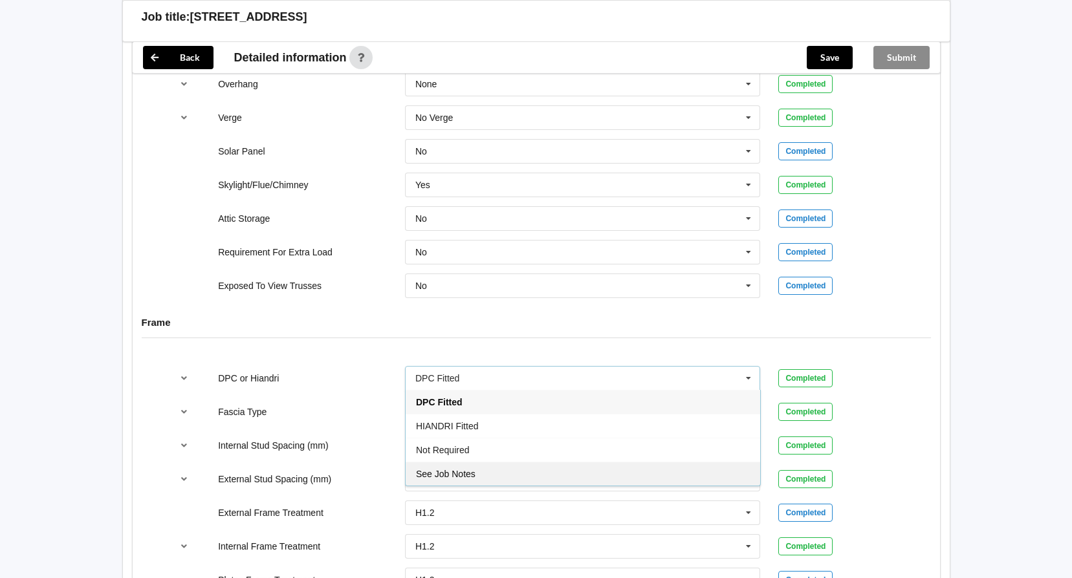
click at [444, 469] on span "See Job Notes" at bounding box center [446, 474] width 60 height 10
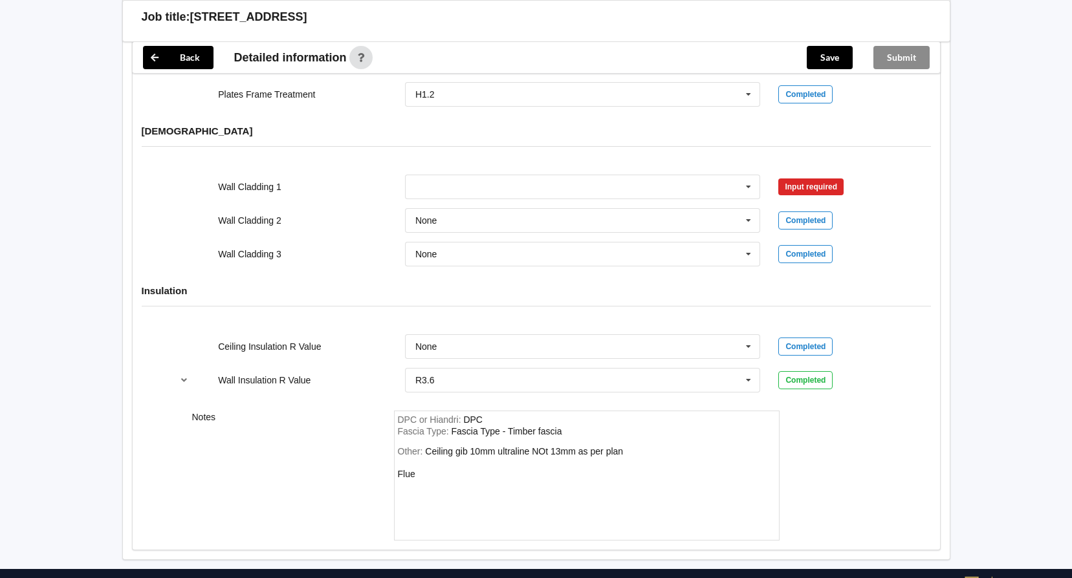
scroll to position [1643, 0]
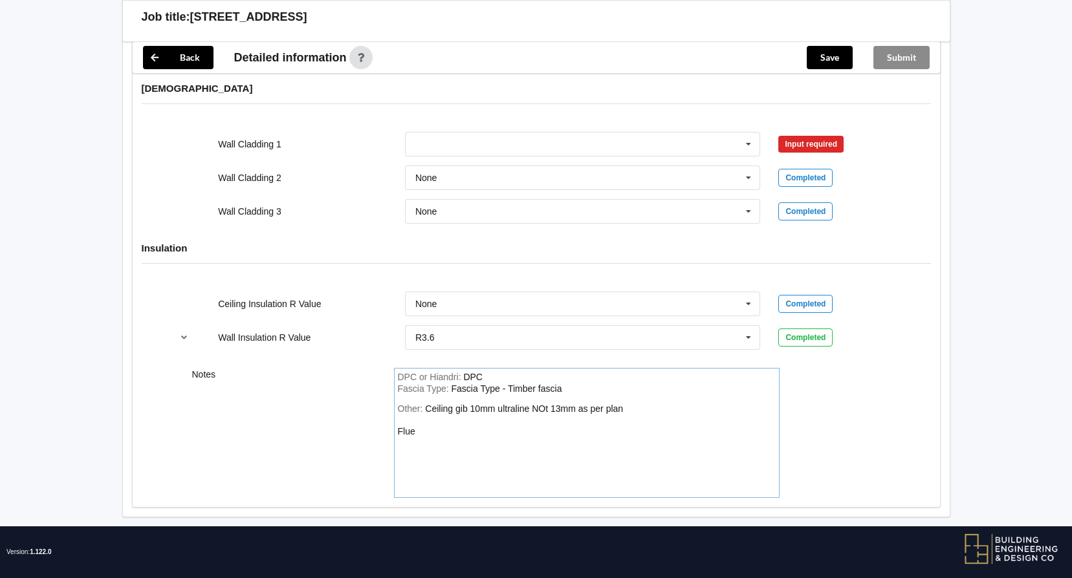
click at [628, 404] on div "Other: Ceiling gib 10mm ultraline NOt 13mm as per plan Flue" at bounding box center [587, 449] width 378 height 91
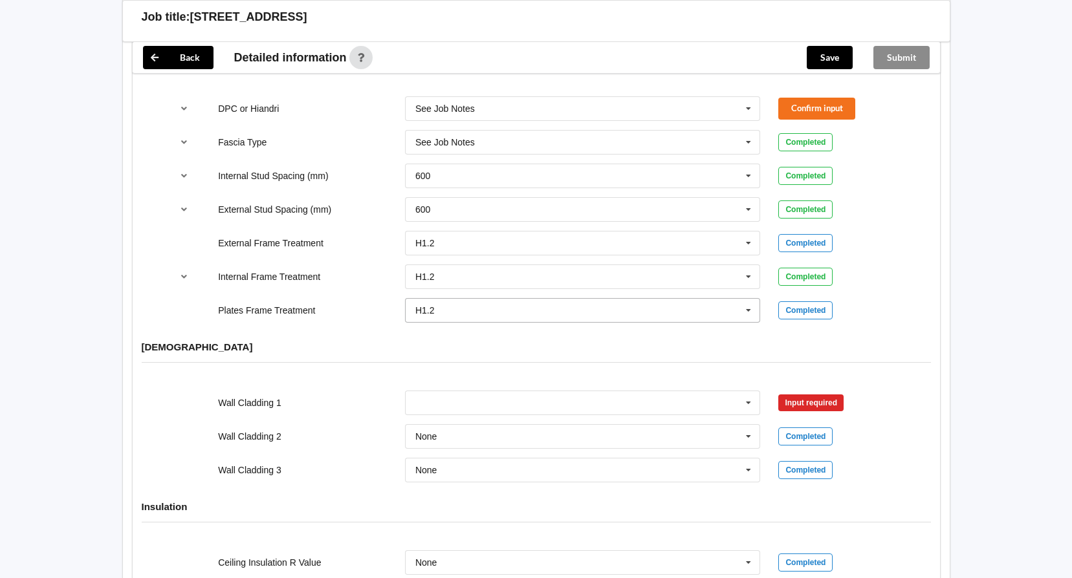
scroll to position [1255, 0]
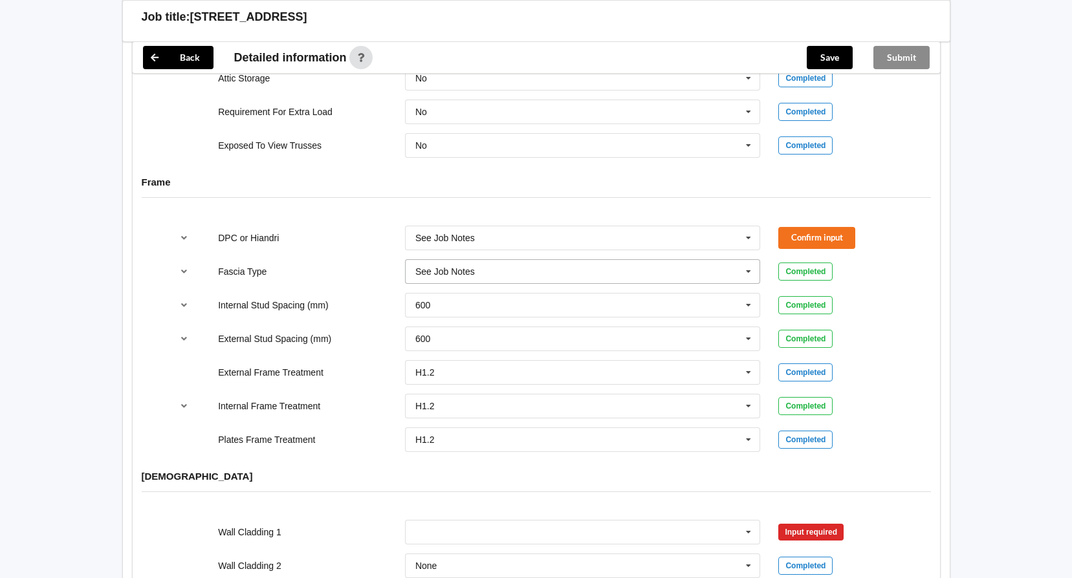
click at [750, 261] on icon at bounding box center [748, 272] width 19 height 24
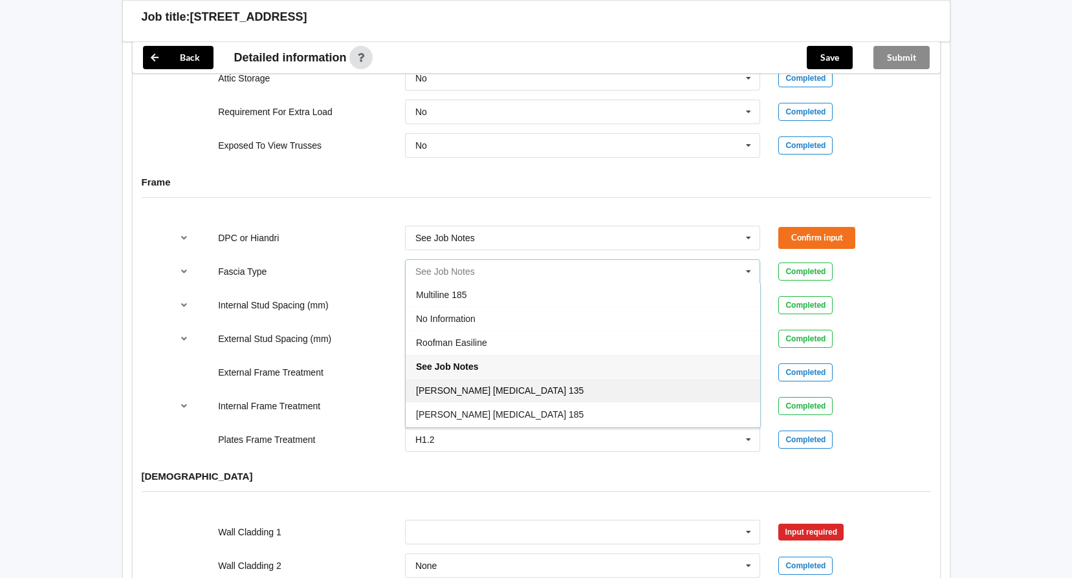
scroll to position [430, 0]
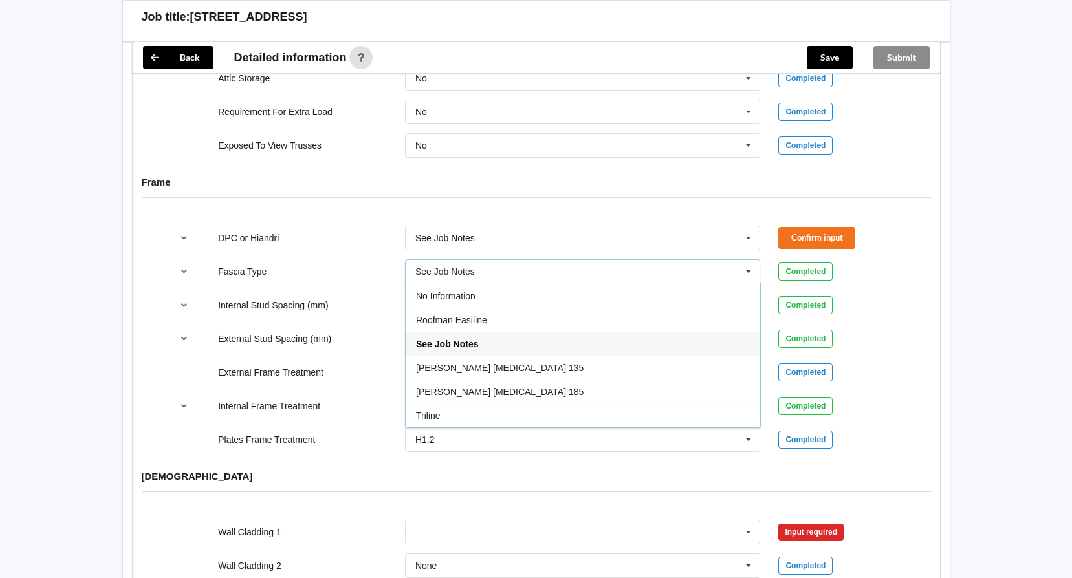
click at [470, 339] on span "See Job Notes" at bounding box center [447, 344] width 62 height 10
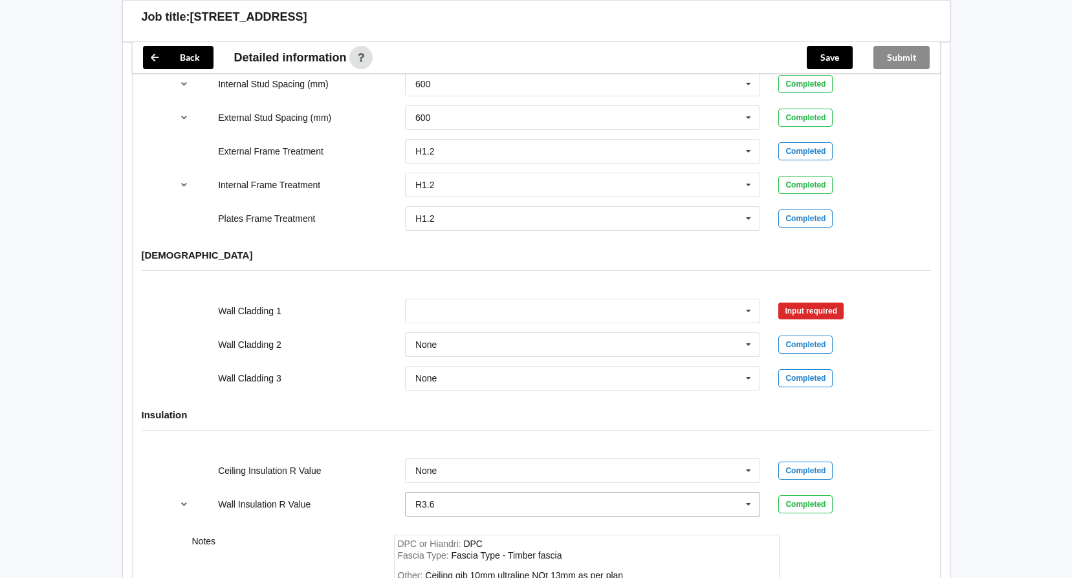
scroll to position [1579, 0]
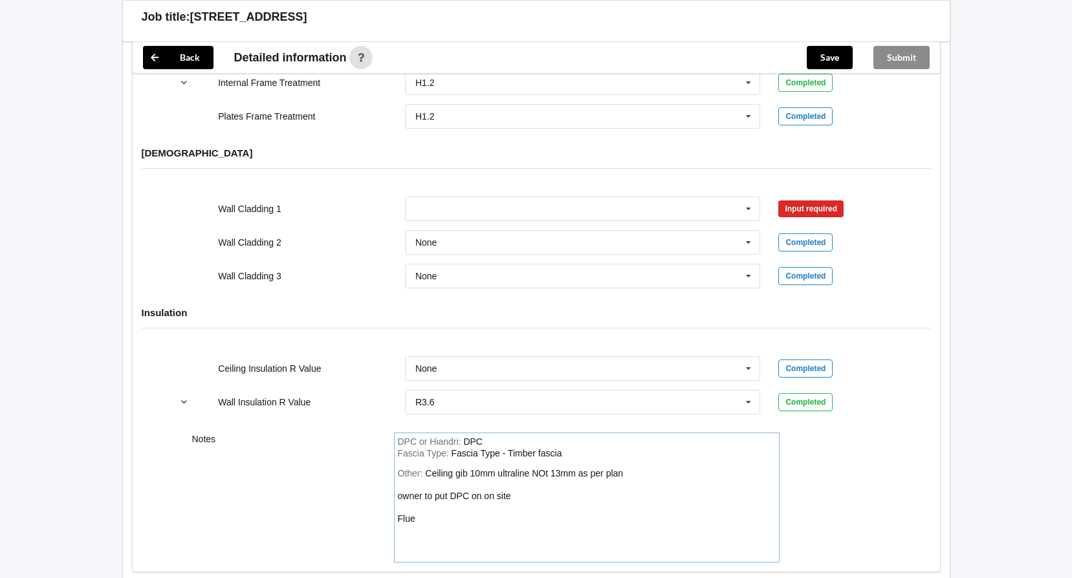
click at [641, 455] on div "DPC or Hiandri : DPC [MEDICAL_DATA] Type : [MEDICAL_DATA] Type - Timber [MEDICA…" at bounding box center [587, 498] width 386 height 130
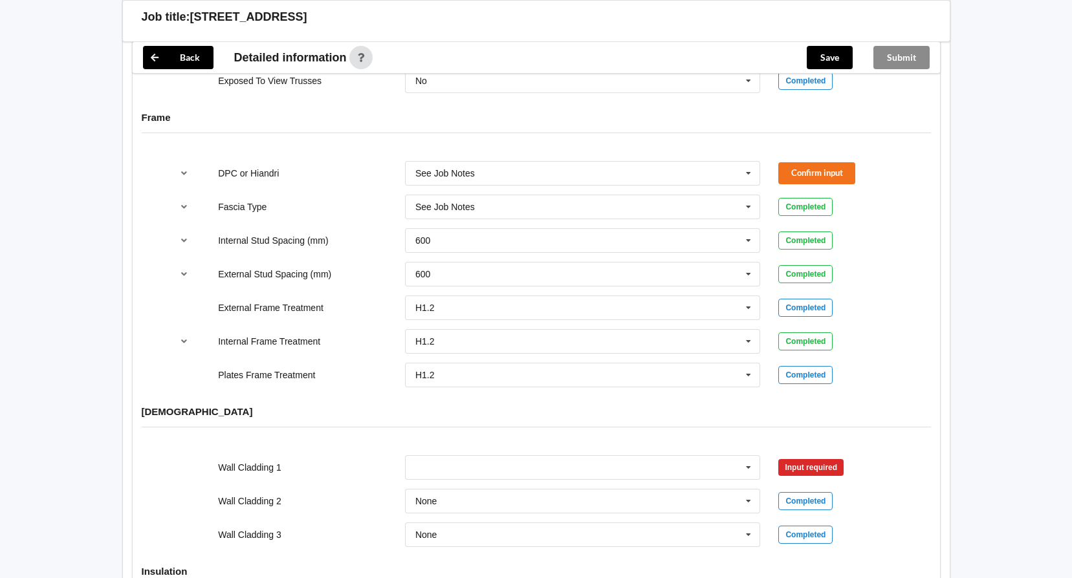
scroll to position [1449, 0]
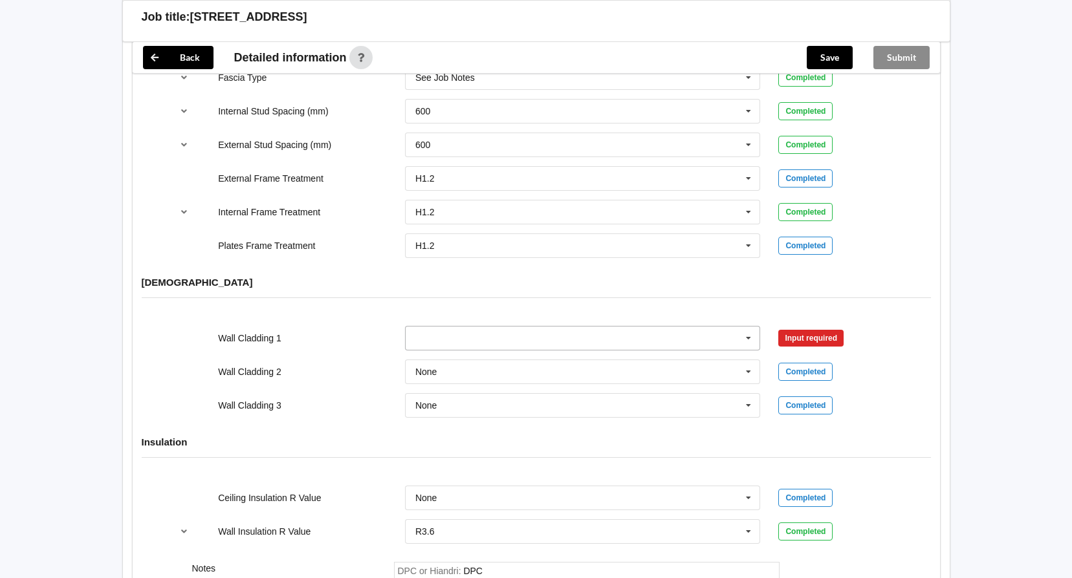
click at [749, 327] on icon at bounding box center [748, 339] width 19 height 24
type input "BGC Stratum Board on 4.5mm homerab"
click at [607, 427] on div "Insulation" at bounding box center [536, 452] width 807 height 50
click at [745, 327] on icon at bounding box center [748, 339] width 19 height 24
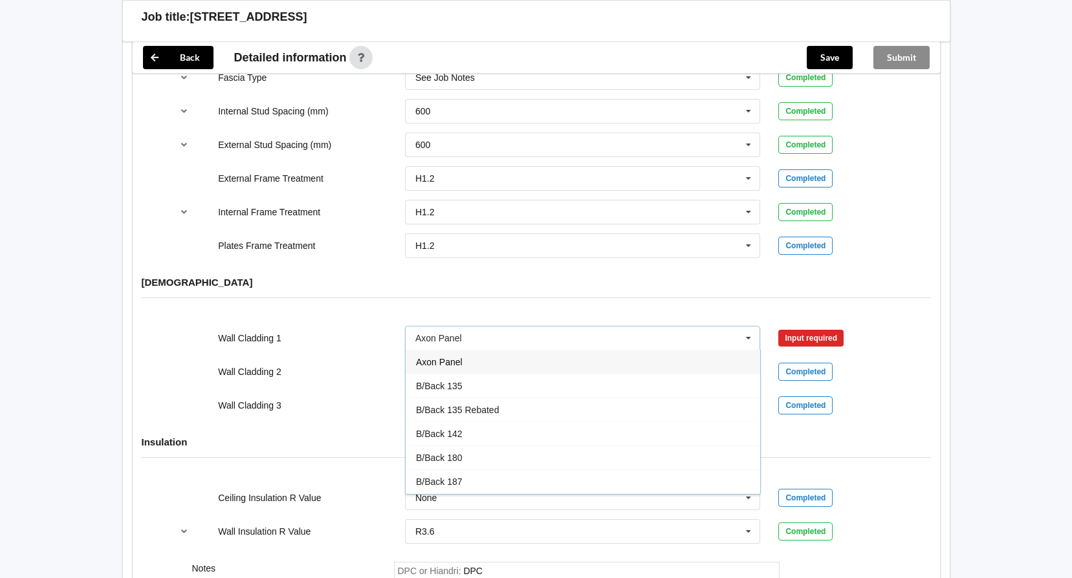
click at [751, 327] on icon at bounding box center [748, 339] width 19 height 24
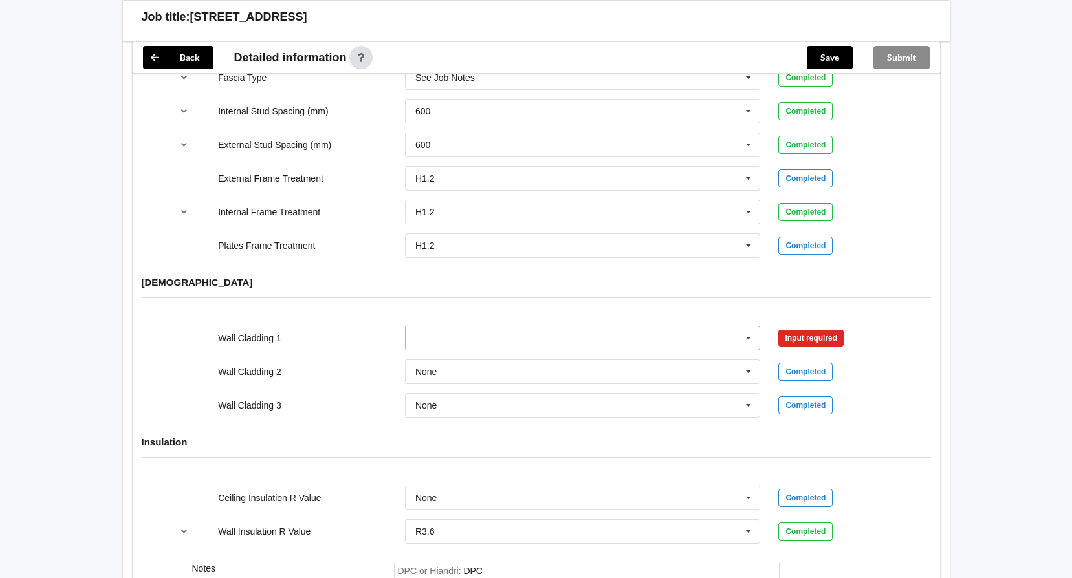
click at [751, 327] on icon at bounding box center [748, 339] width 19 height 24
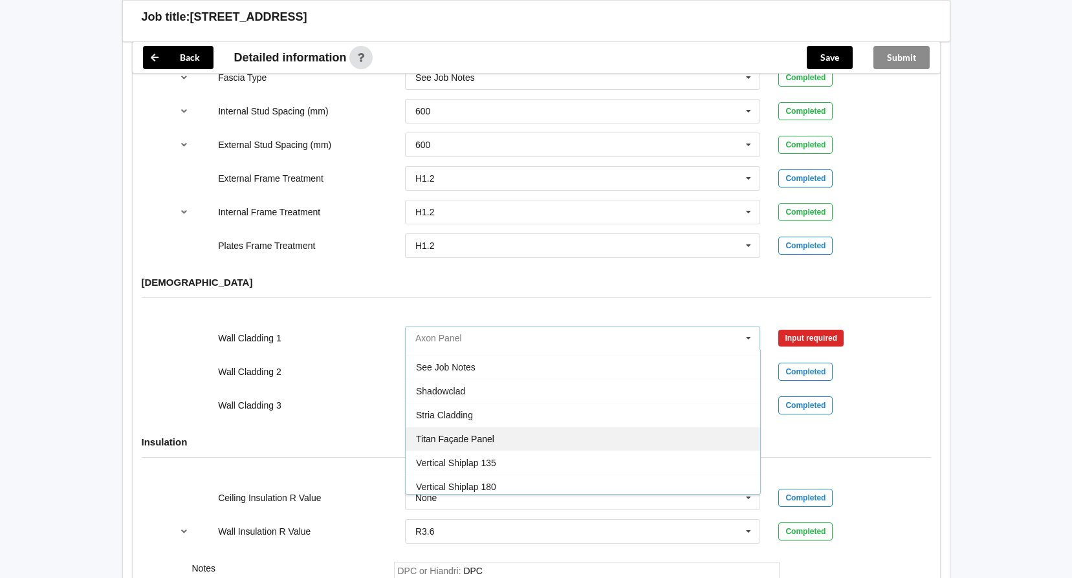
scroll to position [765, 0]
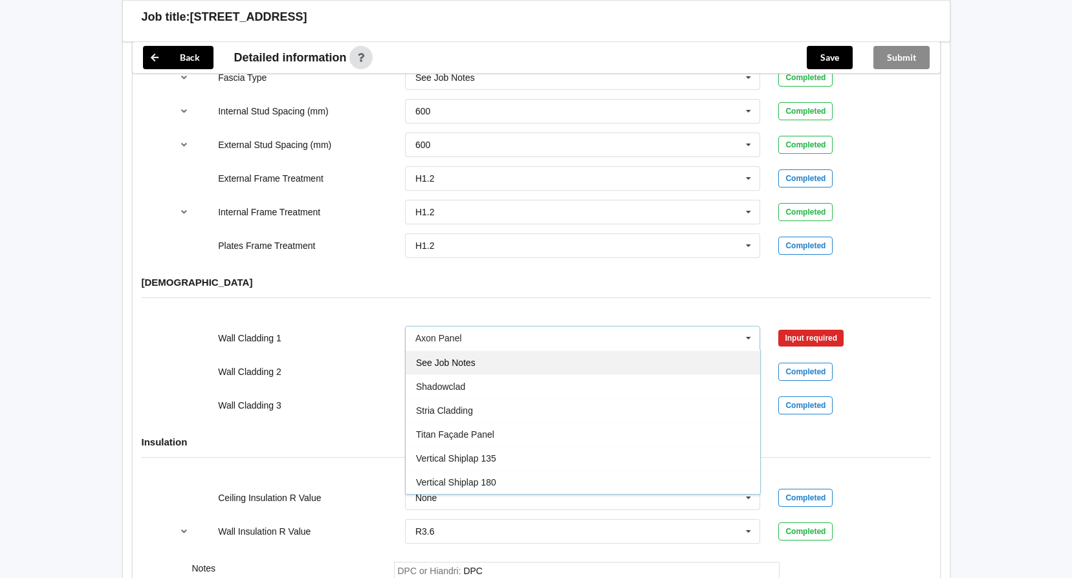
click at [457, 358] on span "See Job Notes" at bounding box center [446, 363] width 60 height 10
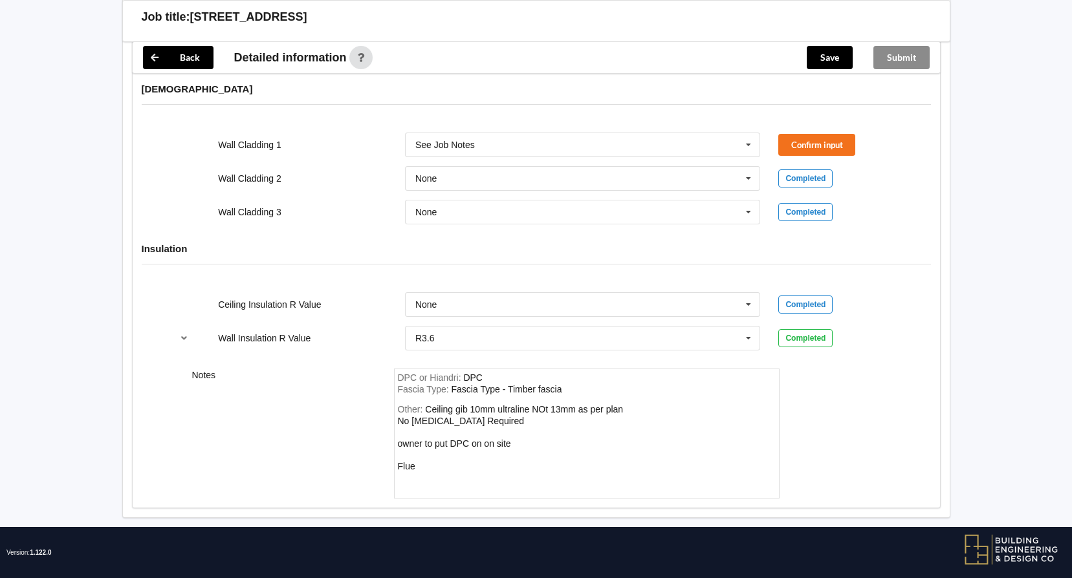
scroll to position [1643, 0]
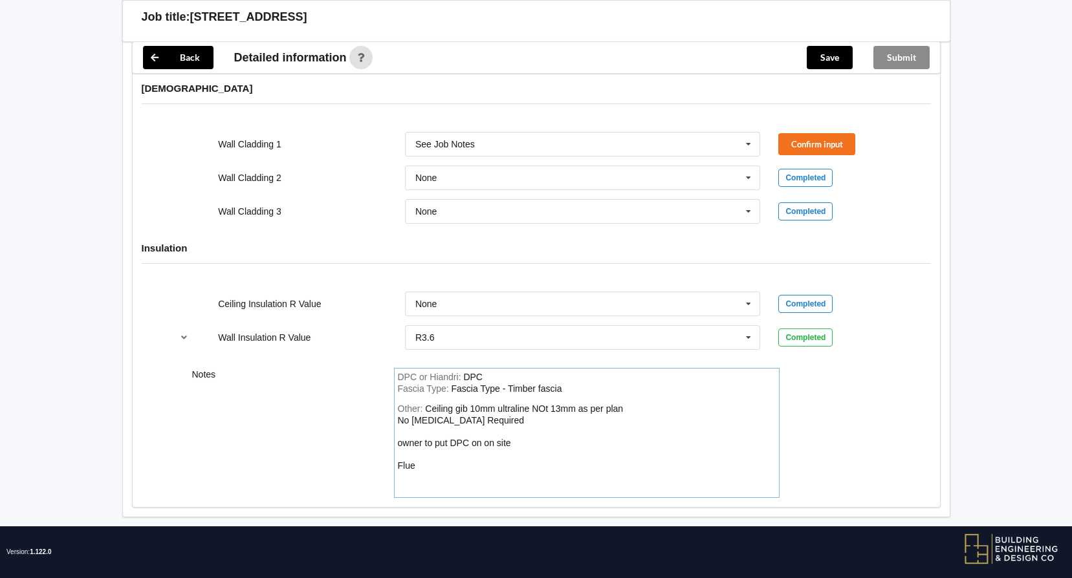
click at [553, 404] on div "Ceiling gib 10mm ultraline NOt 13mm as per plan No [MEDICAL_DATA] Required owne…" at bounding box center [511, 437] width 226 height 67
drag, startPoint x: 483, startPoint y: 412, endPoint x: 505, endPoint y: 409, distance: 21.6
click at [485, 410] on div "Other: Ceiling gib 10mm ultraline NOT 13mm as per plan No [MEDICAL_DATA] Requir…" at bounding box center [587, 449] width 378 height 91
click at [428, 428] on div "Ceiling gib 10mm ultraline NOT 13mm as per plan No [MEDICAL_DATA] Required Inno…" at bounding box center [512, 449] width 228 height 90
click at [573, 384] on div "Fascia Type : Fascia Type - Timber fascia" at bounding box center [587, 390] width 378 height 12
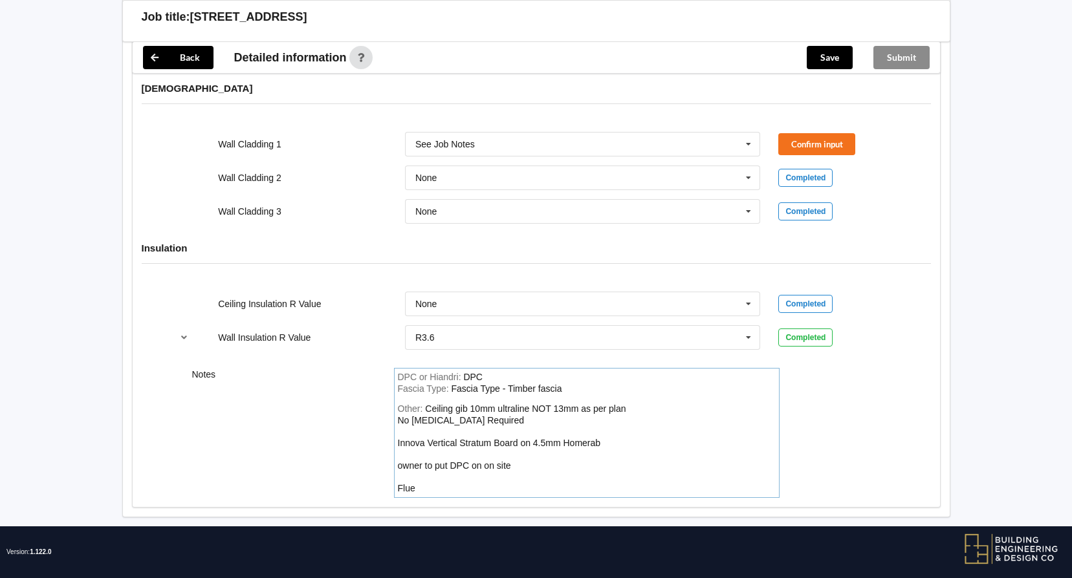
click at [407, 463] on div "Other: Ceiling gib 10mm ultraline NOT 13mm as per plan No [MEDICAL_DATA] Requir…" at bounding box center [587, 449] width 378 height 91
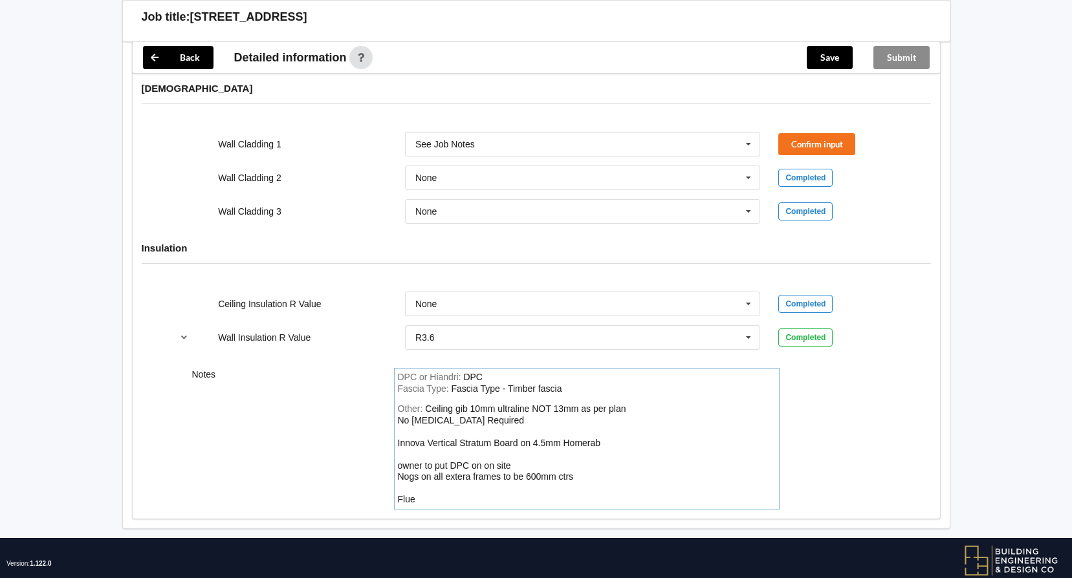
click at [534, 442] on div "Other: Ceiling gib 10mm ultraline NOT 13mm as per plan No [MEDICAL_DATA] Requir…" at bounding box center [587, 455] width 378 height 102
click at [524, 453] on div "Other: Ceiling gib 10mm ultraline NOT 13mm as per plan No [MEDICAL_DATA] Requir…" at bounding box center [587, 455] width 378 height 102
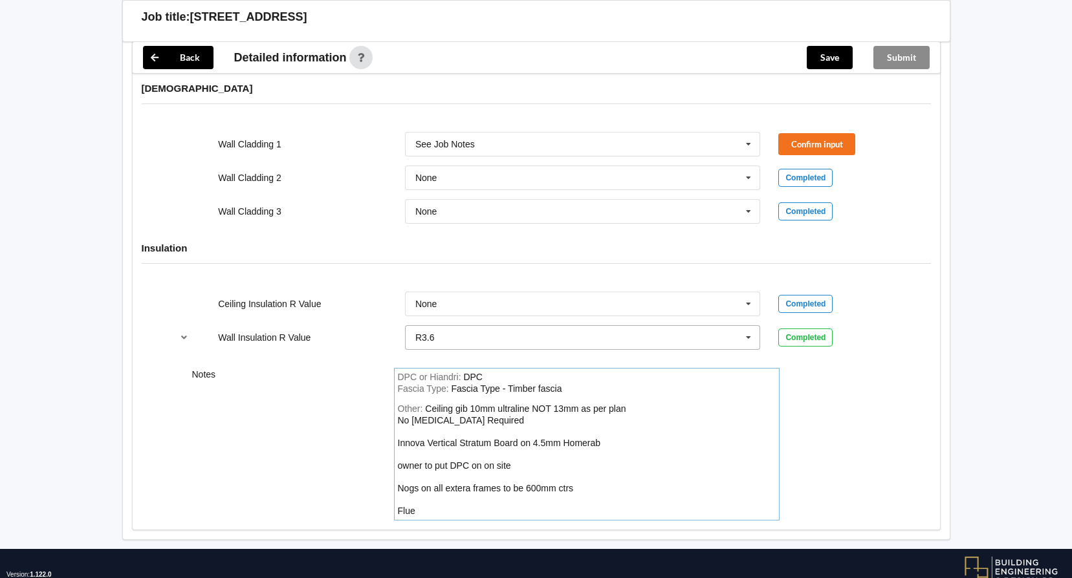
scroll to position [1320, 0]
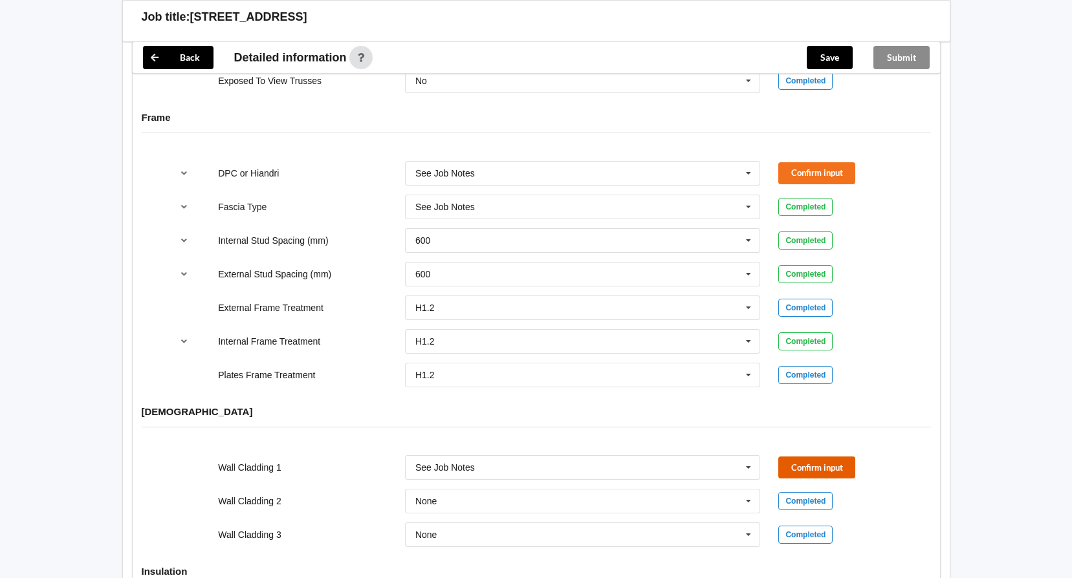
click at [797, 457] on button "Confirm input" at bounding box center [816, 467] width 77 height 21
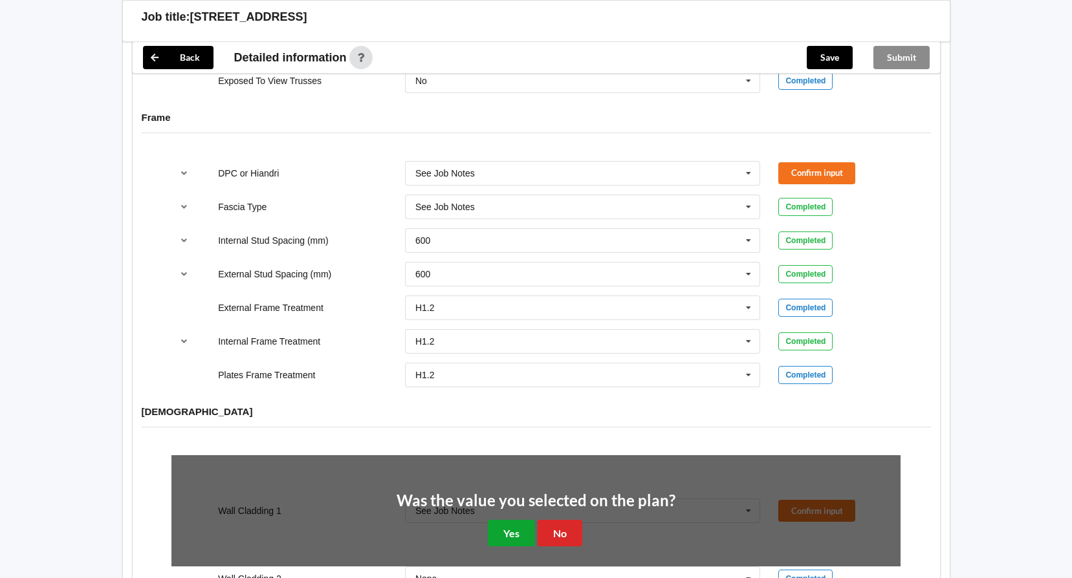
click at [501, 524] on button "Yes" at bounding box center [511, 533] width 47 height 27
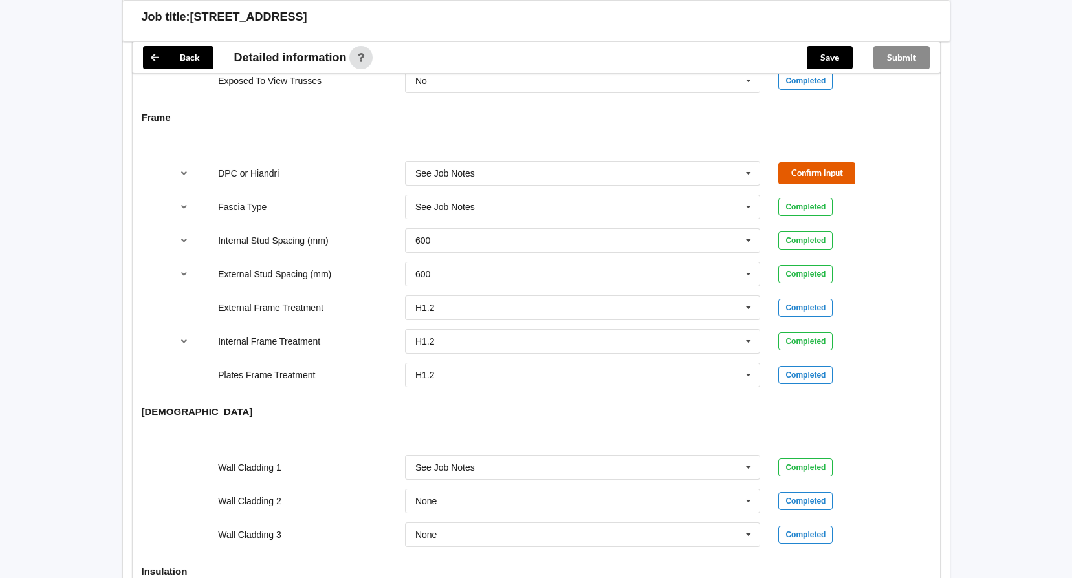
click at [822, 166] on button "Confirm input" at bounding box center [816, 172] width 77 height 21
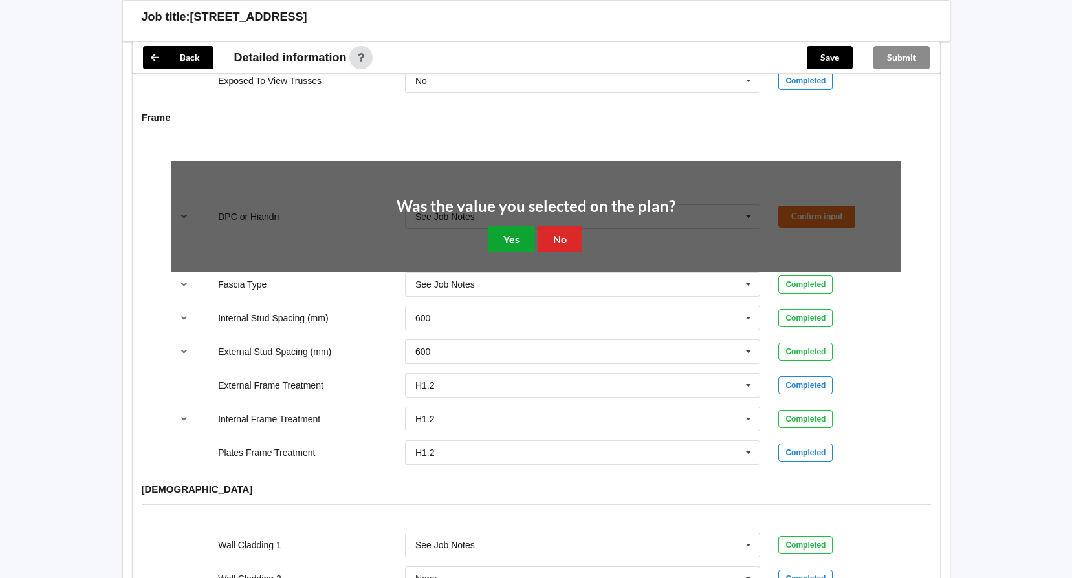
click at [515, 230] on button "Yes" at bounding box center [511, 239] width 47 height 27
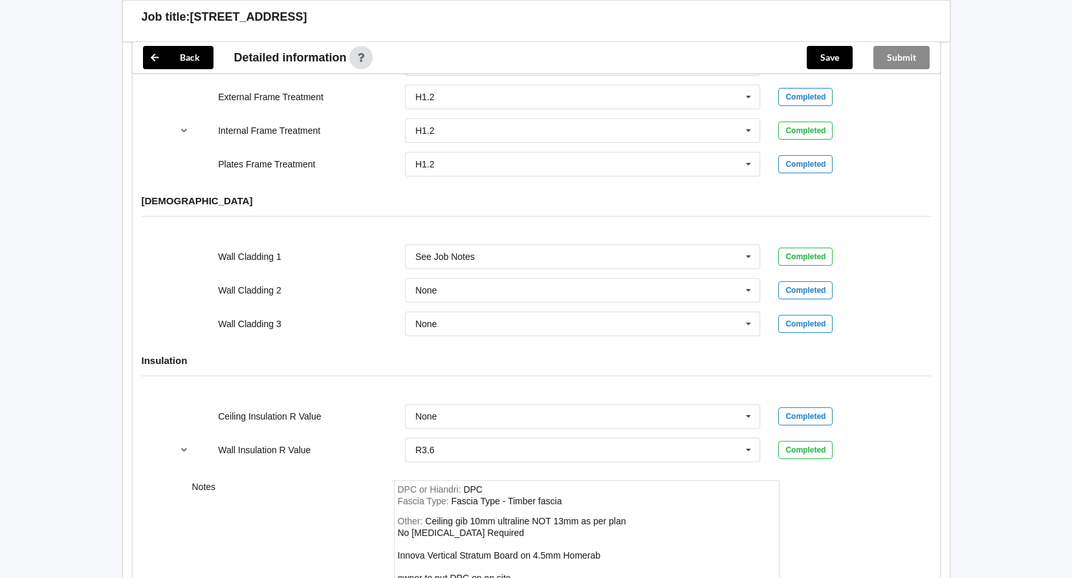
scroll to position [1643, 0]
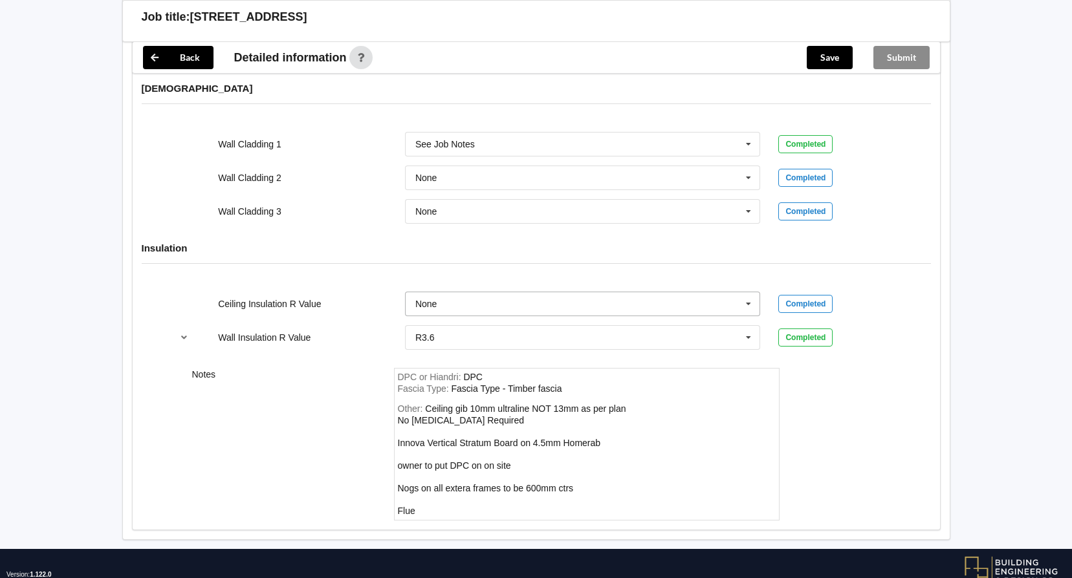
click at [744, 292] on icon at bounding box center [748, 304] width 19 height 24
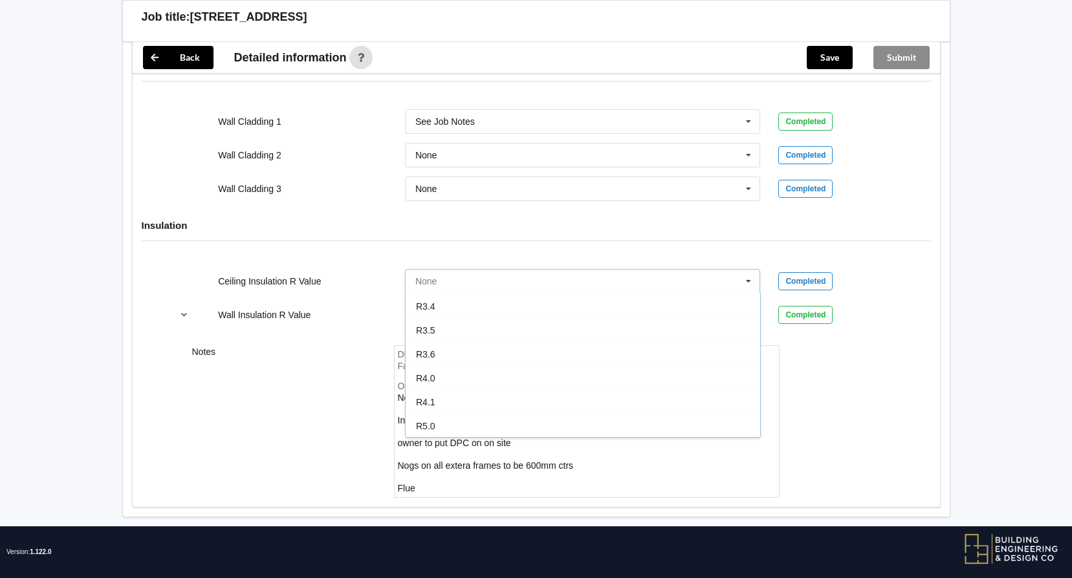
scroll to position [454, 0]
click at [424, 421] on span "R7.0" at bounding box center [425, 426] width 19 height 10
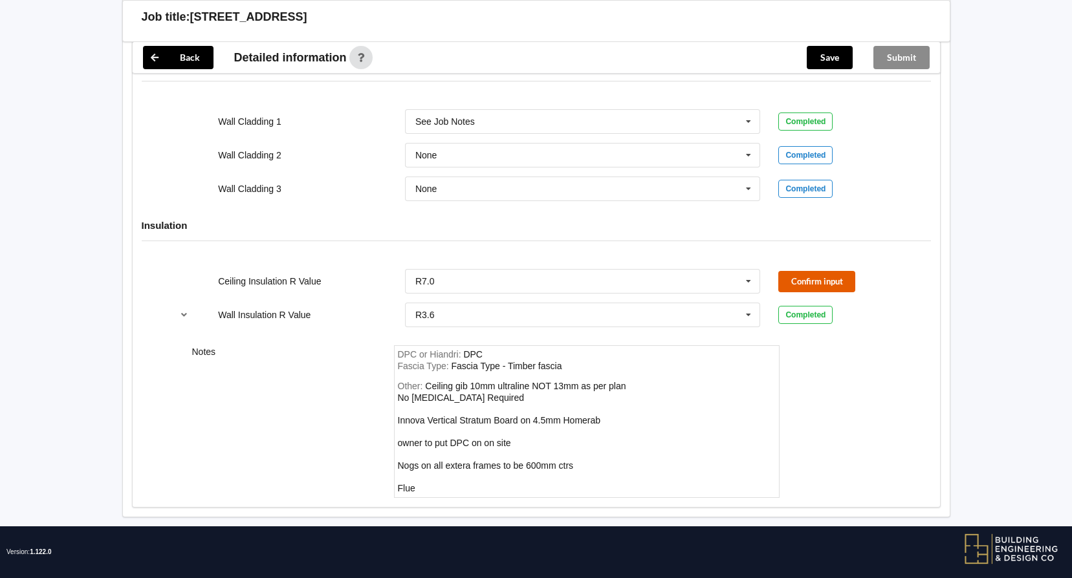
click at [796, 271] on button "Confirm input" at bounding box center [816, 281] width 77 height 21
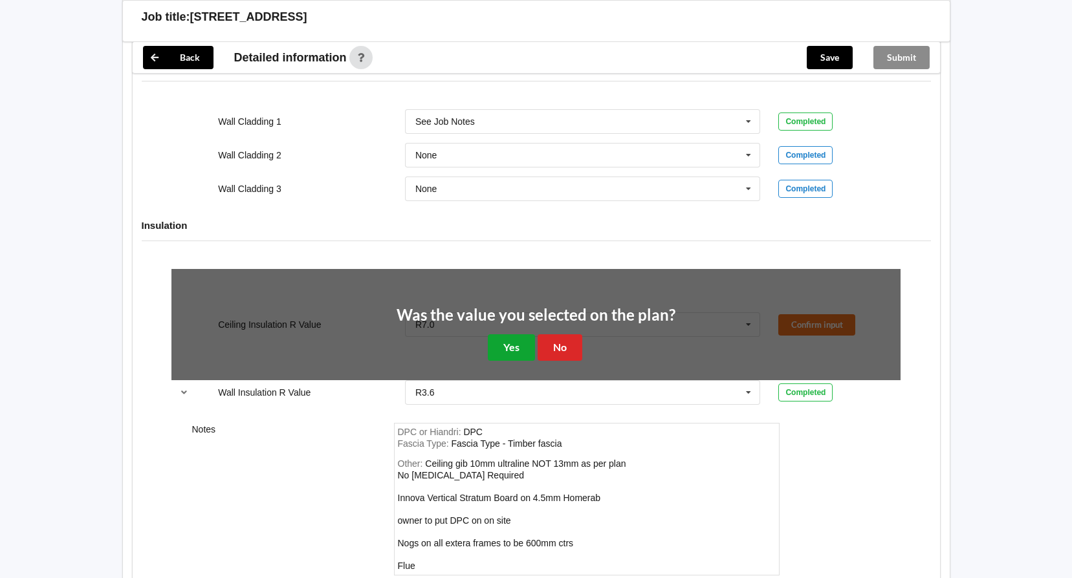
click at [509, 334] on button "Yes" at bounding box center [511, 347] width 47 height 27
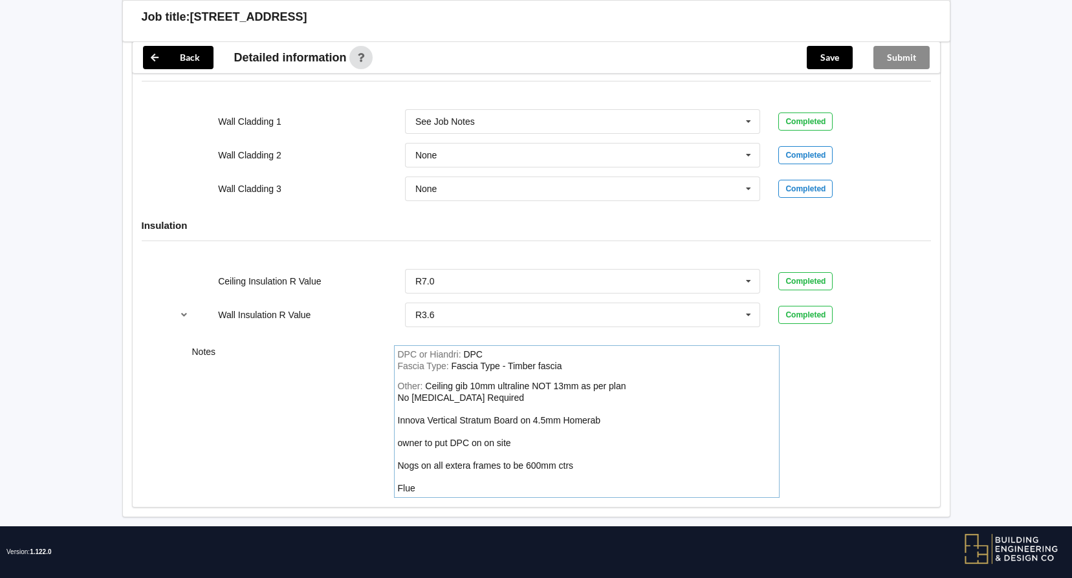
click at [435, 474] on div "Other: Ceiling gib 10mm ultraline NOT 13mm as per plan No [MEDICAL_DATA] Requir…" at bounding box center [587, 437] width 378 height 113
click at [621, 408] on div "Other: Ceiling gib 10mm ultraline NOT 13mm as per plan No [MEDICAL_DATA] Requir…" at bounding box center [587, 437] width 378 height 113
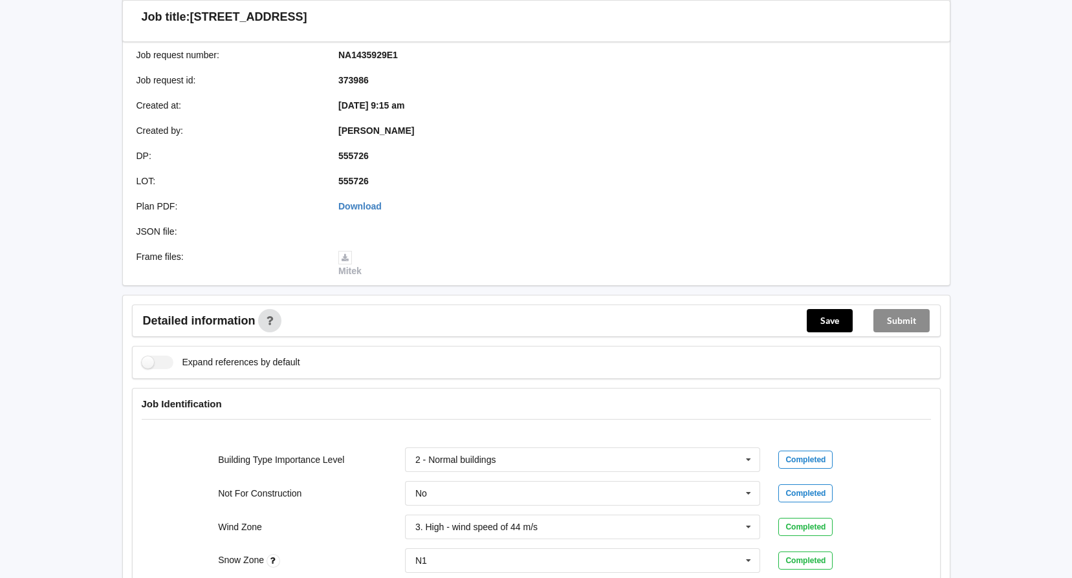
scroll to position [259, 0]
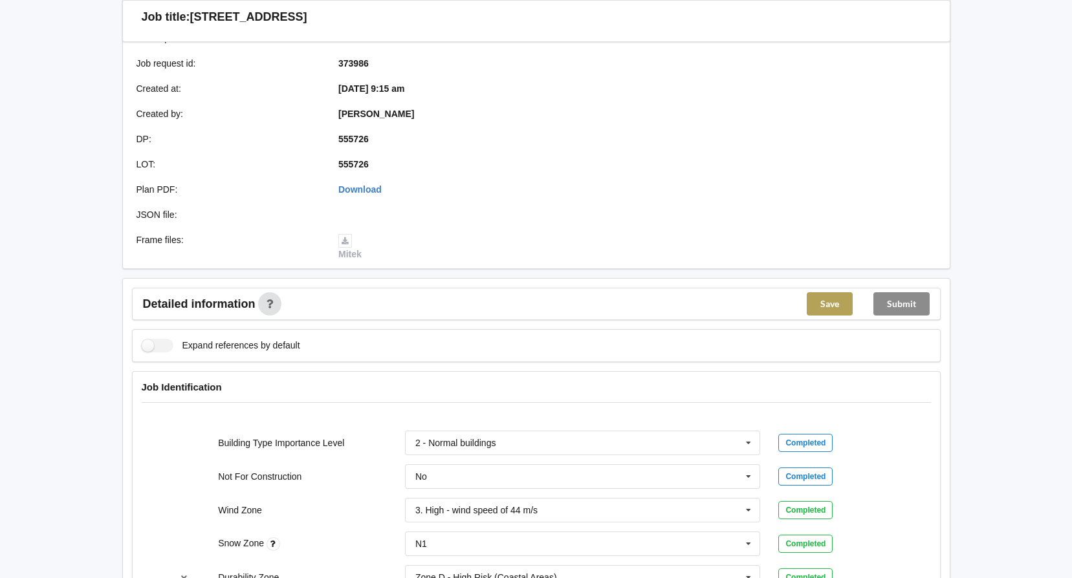
click at [829, 292] on button "Save" at bounding box center [830, 303] width 46 height 23
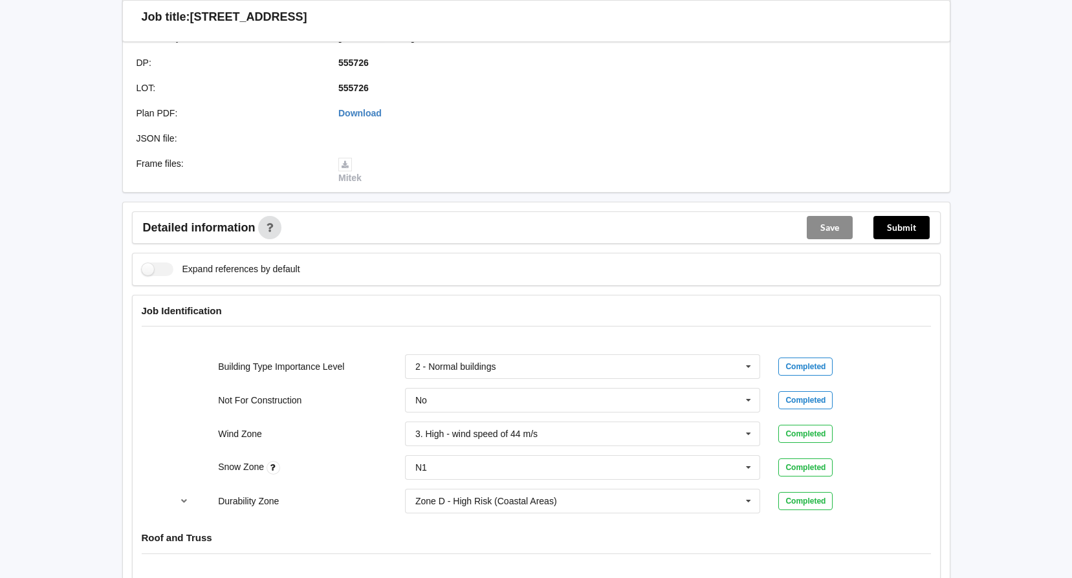
scroll to position [0, 0]
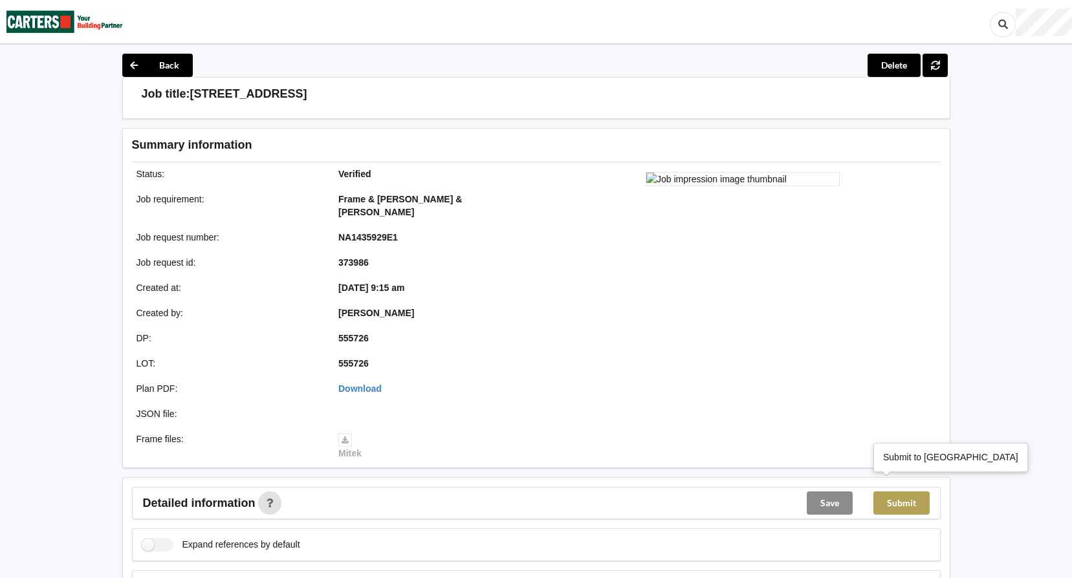
click at [896, 492] on button "Submit" at bounding box center [901, 503] width 56 height 23
